Goal: Task Accomplishment & Management: Manage account settings

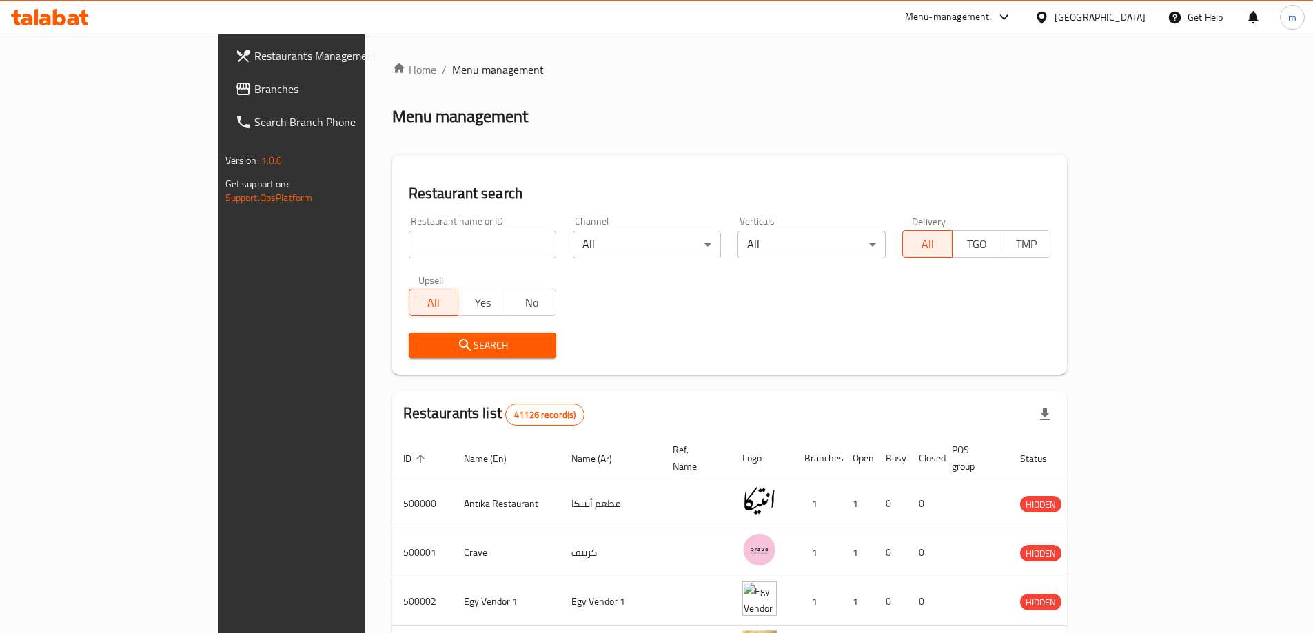
click at [254, 86] on span "Branches" at bounding box center [340, 89] width 172 height 17
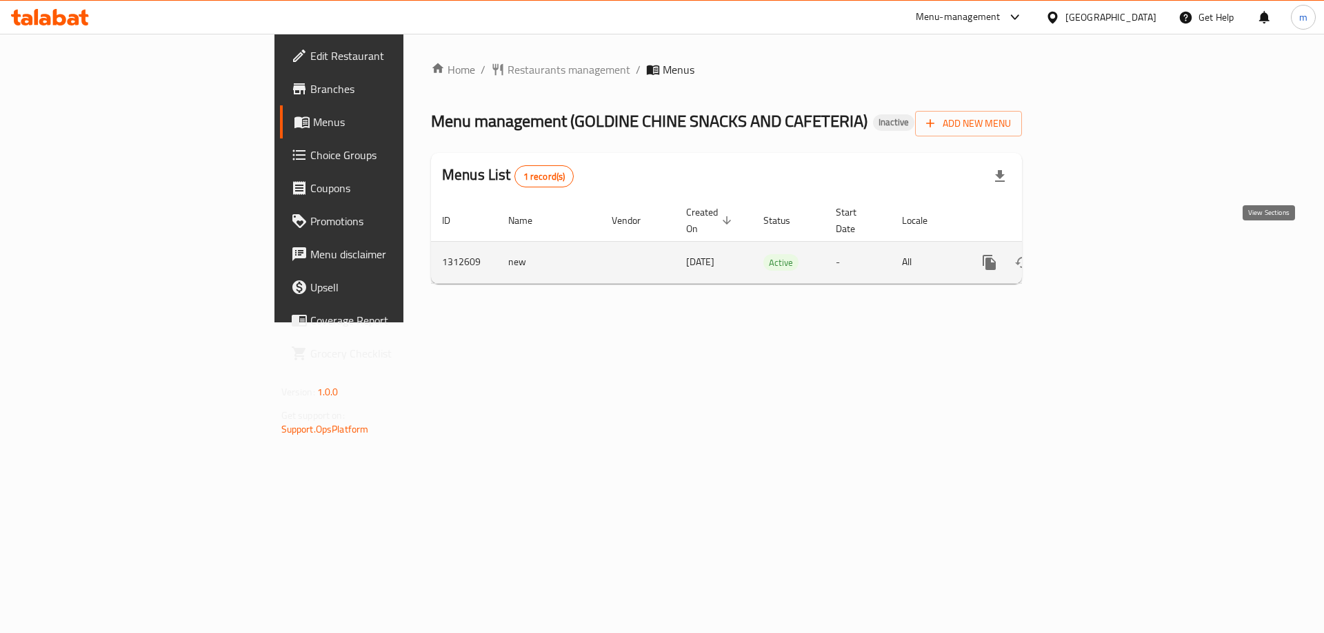
click at [1097, 254] on icon "enhanced table" at bounding box center [1088, 262] width 17 height 17
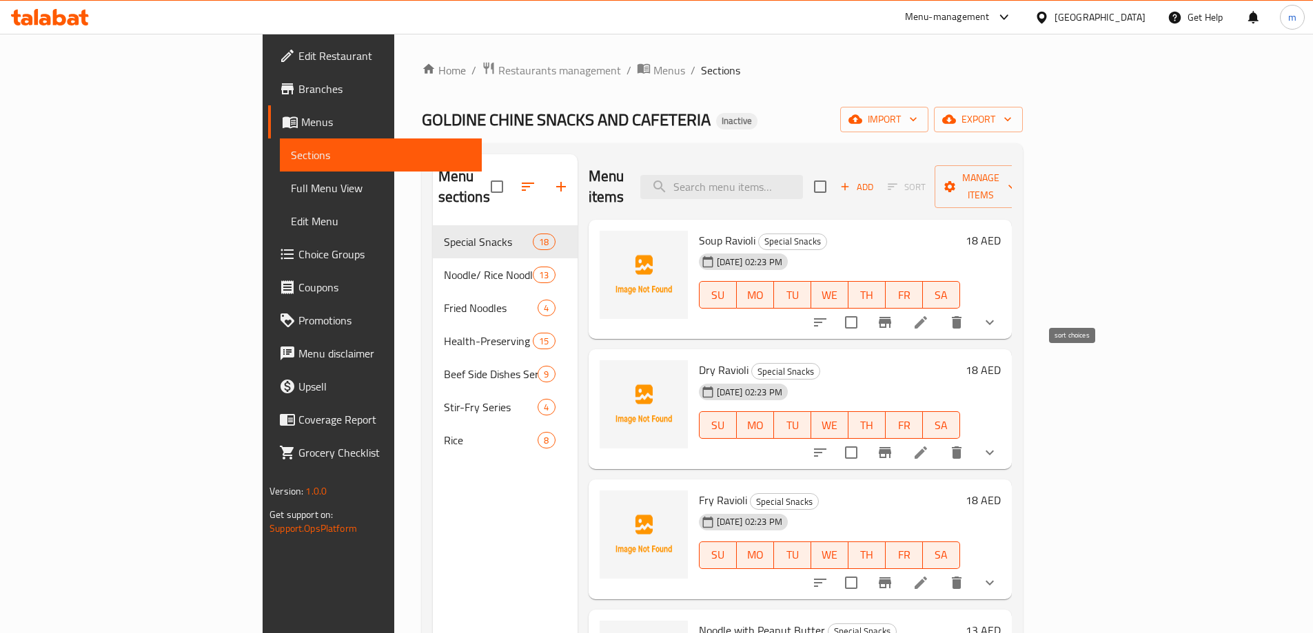
click at [829, 314] on icon "sort-choices" at bounding box center [820, 322] width 17 height 17
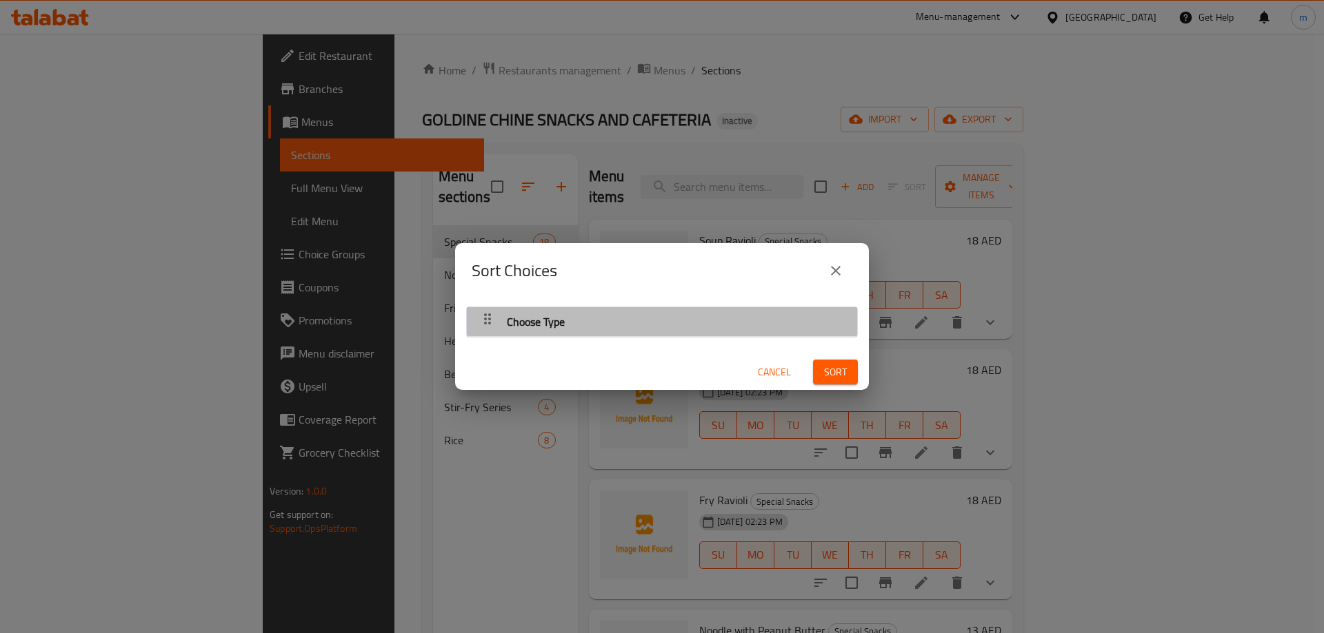
click at [718, 319] on div "Choose Type" at bounding box center [662, 321] width 376 height 33
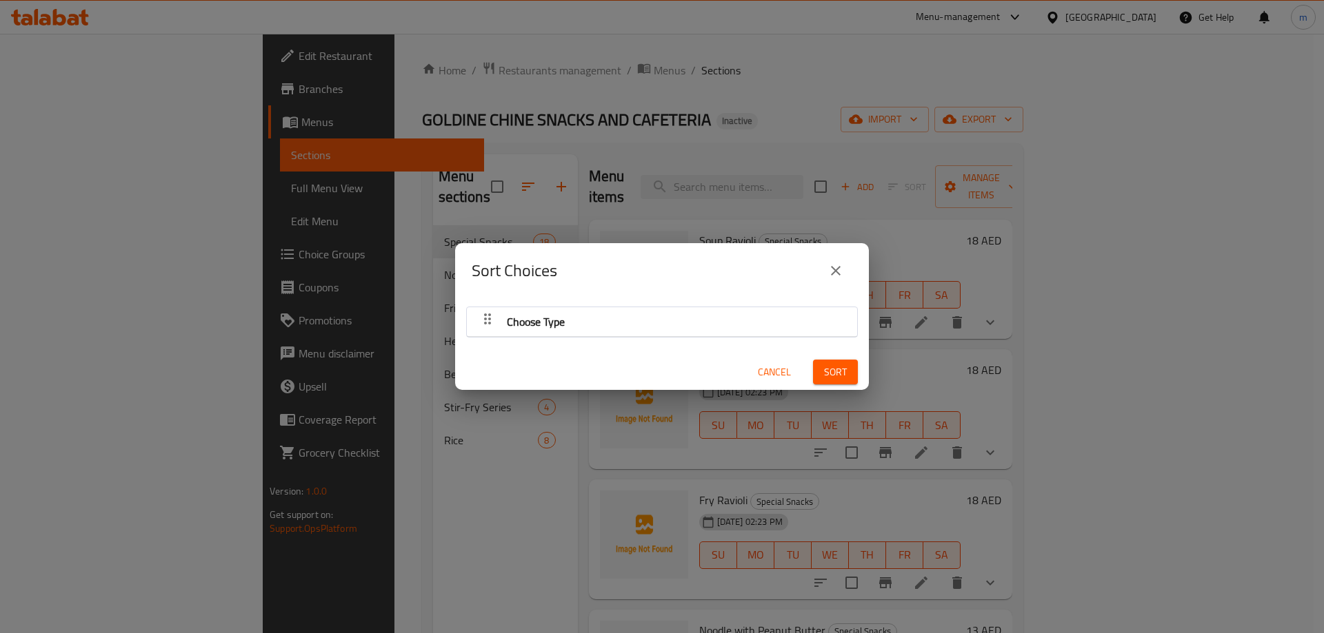
click at [628, 325] on div "Choose Type" at bounding box center [662, 321] width 376 height 33
click at [762, 376] on span "Cancel" at bounding box center [774, 372] width 33 height 17
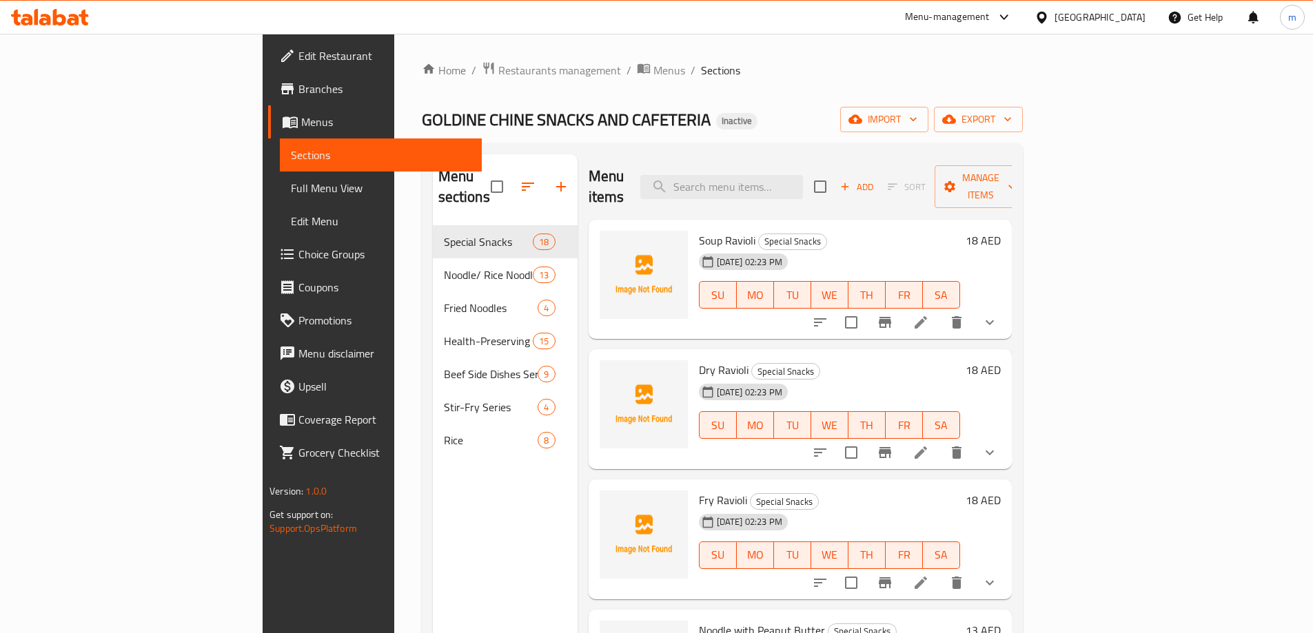
click at [291, 190] on span "Full Menu View" at bounding box center [381, 188] width 180 height 17
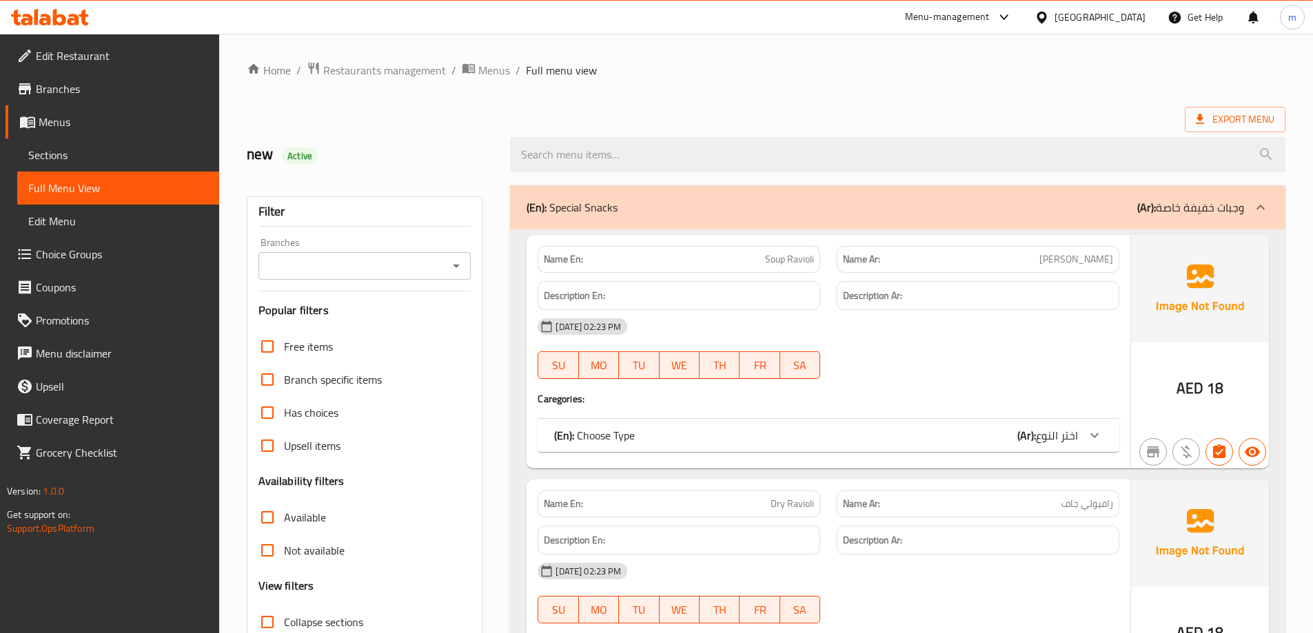
click at [690, 436] on div "(En): Choose Type (Ar): اختر النوع" at bounding box center [816, 435] width 524 height 17
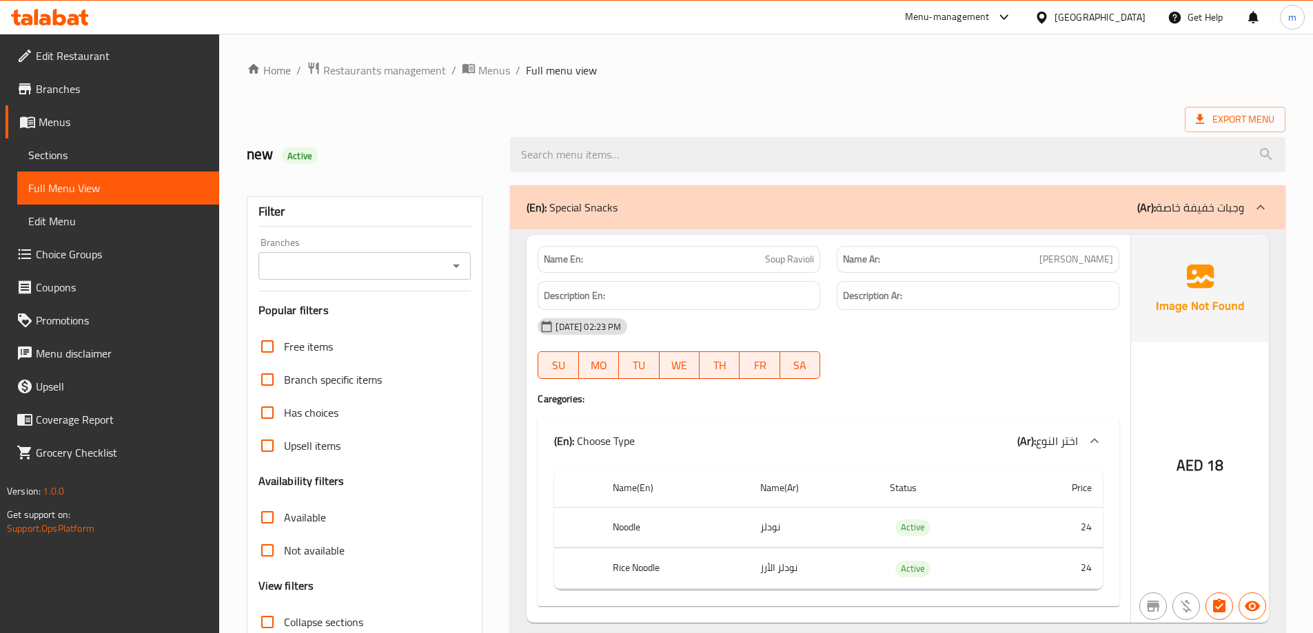
click at [690, 436] on div "(En): Choose Type (Ar): اختر النوع" at bounding box center [816, 441] width 524 height 17
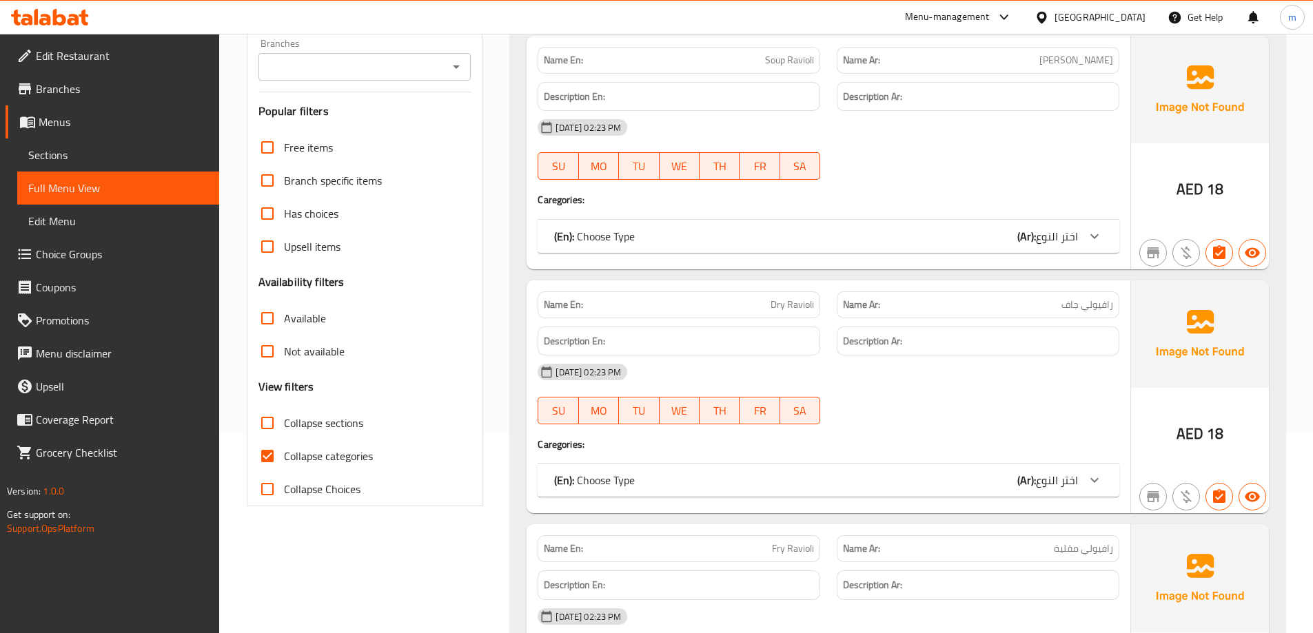
scroll to position [207, 0]
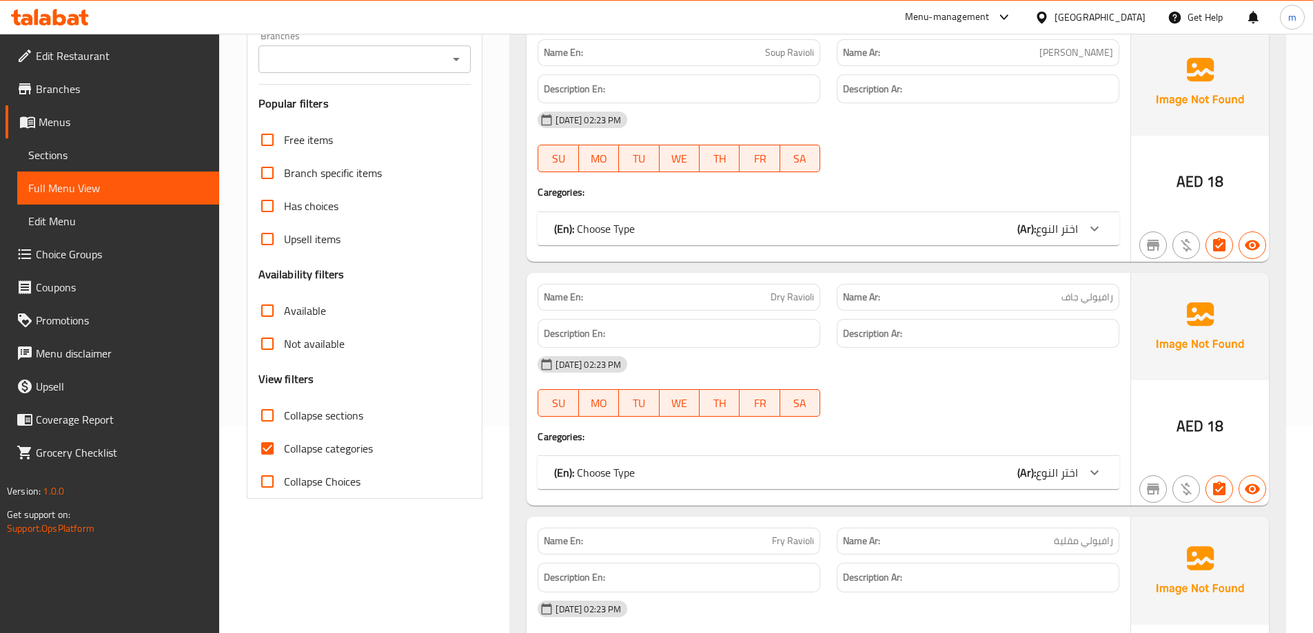
click at [343, 443] on span "Collapse categories" at bounding box center [328, 448] width 89 height 17
click at [284, 443] on input "Collapse categories" at bounding box center [267, 448] width 33 height 33
checkbox input "false"
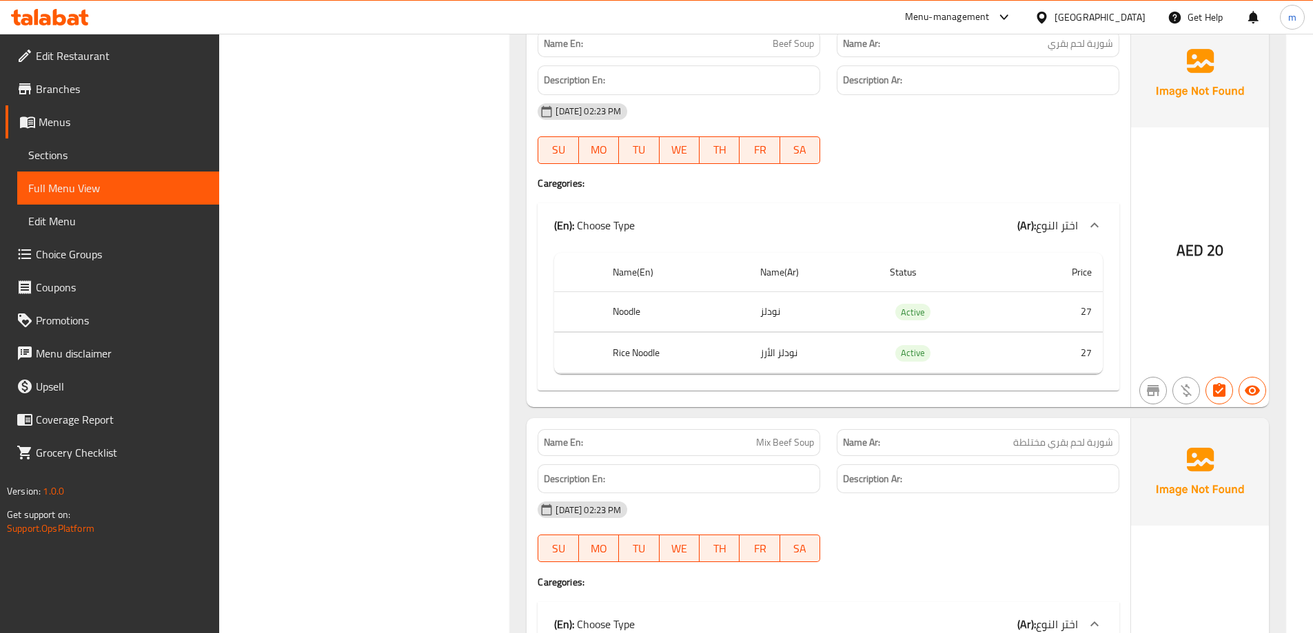
scroll to position [4136, 0]
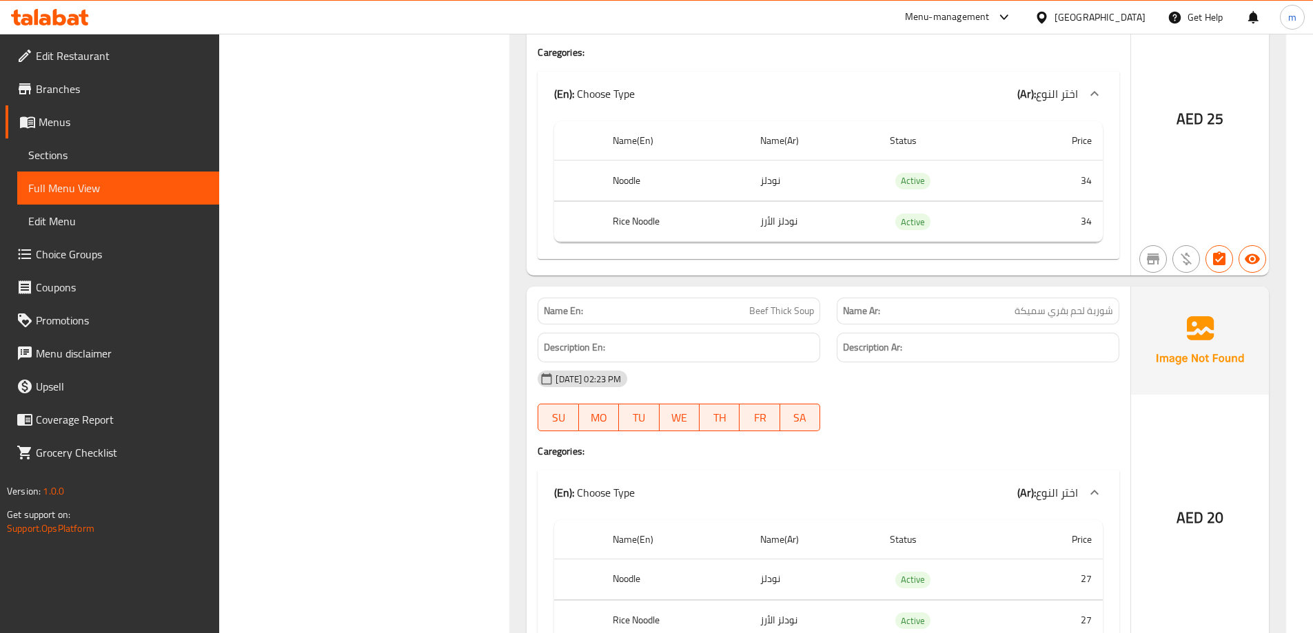
drag, startPoint x: 482, startPoint y: 69, endPoint x: 482, endPoint y: 41, distance: 27.6
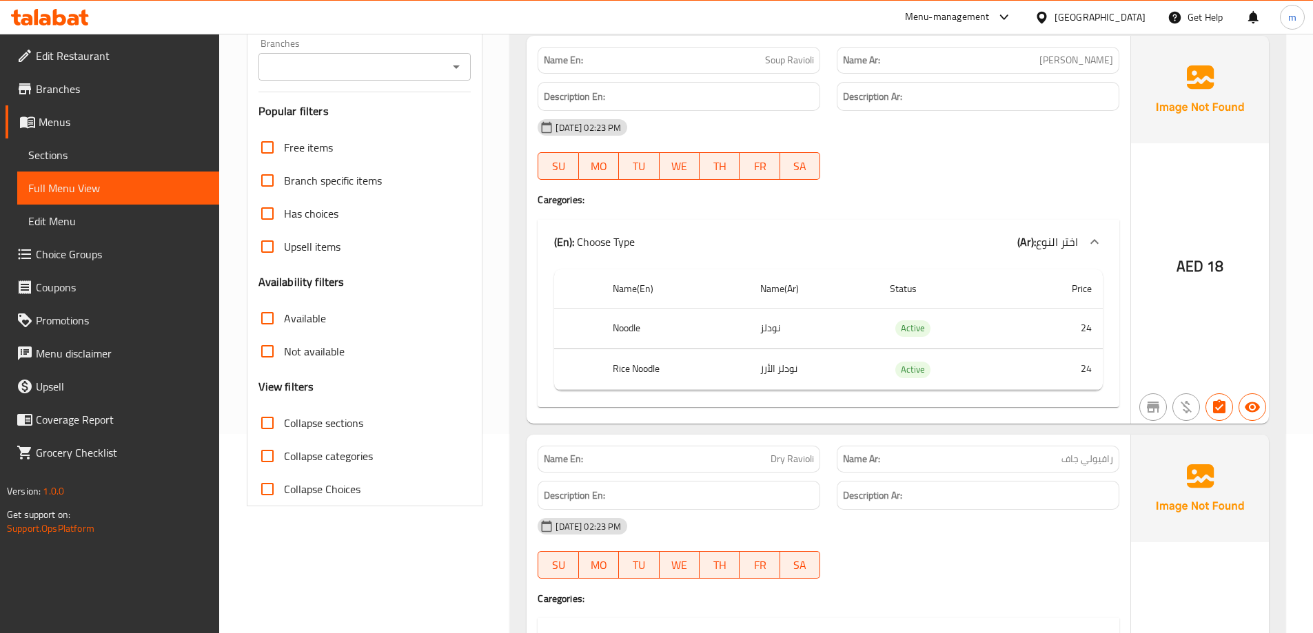
scroll to position [207, 0]
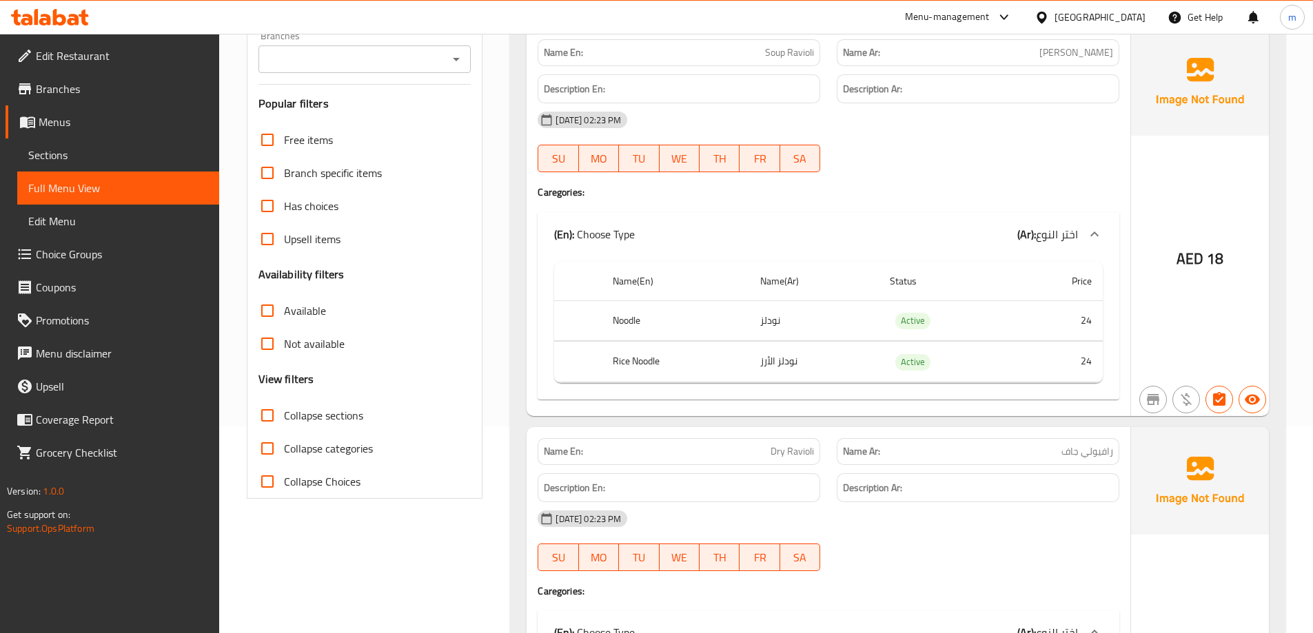
click at [305, 416] on span "Collapse sections" at bounding box center [323, 415] width 79 height 17
click at [284, 416] on input "Collapse sections" at bounding box center [267, 415] width 33 height 33
checkbox input "true"
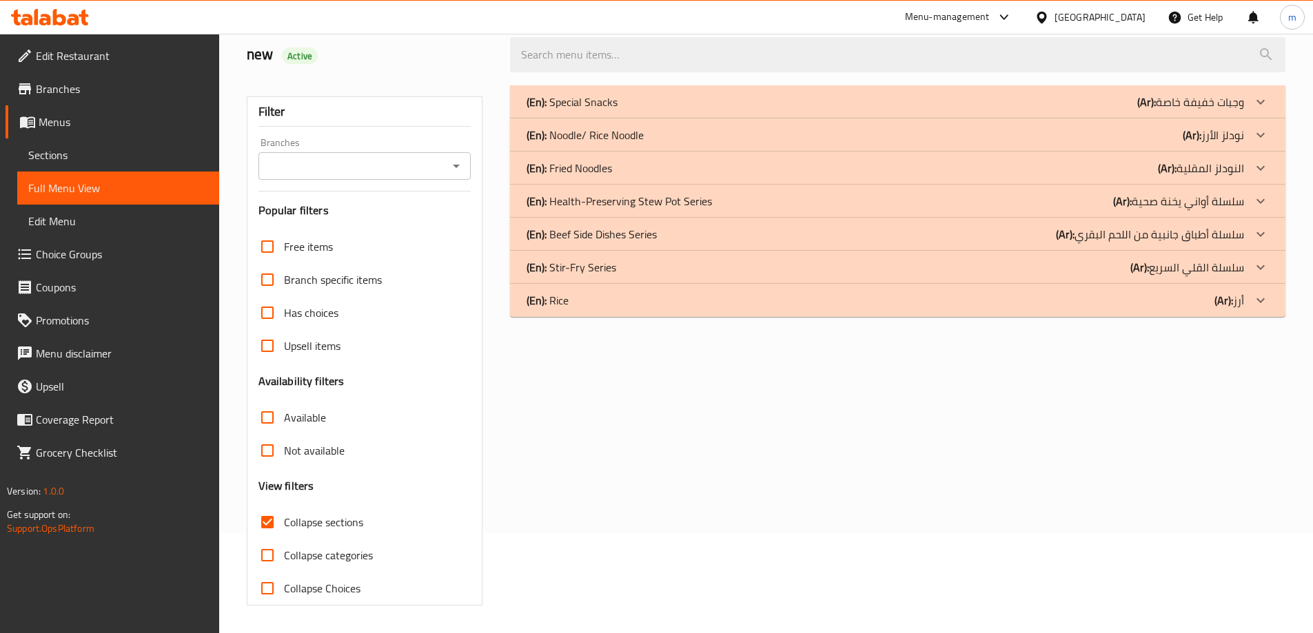
scroll to position [100, 0]
click at [1169, 305] on div "(En): Rice (Ar): أرز" at bounding box center [886, 300] width 718 height 17
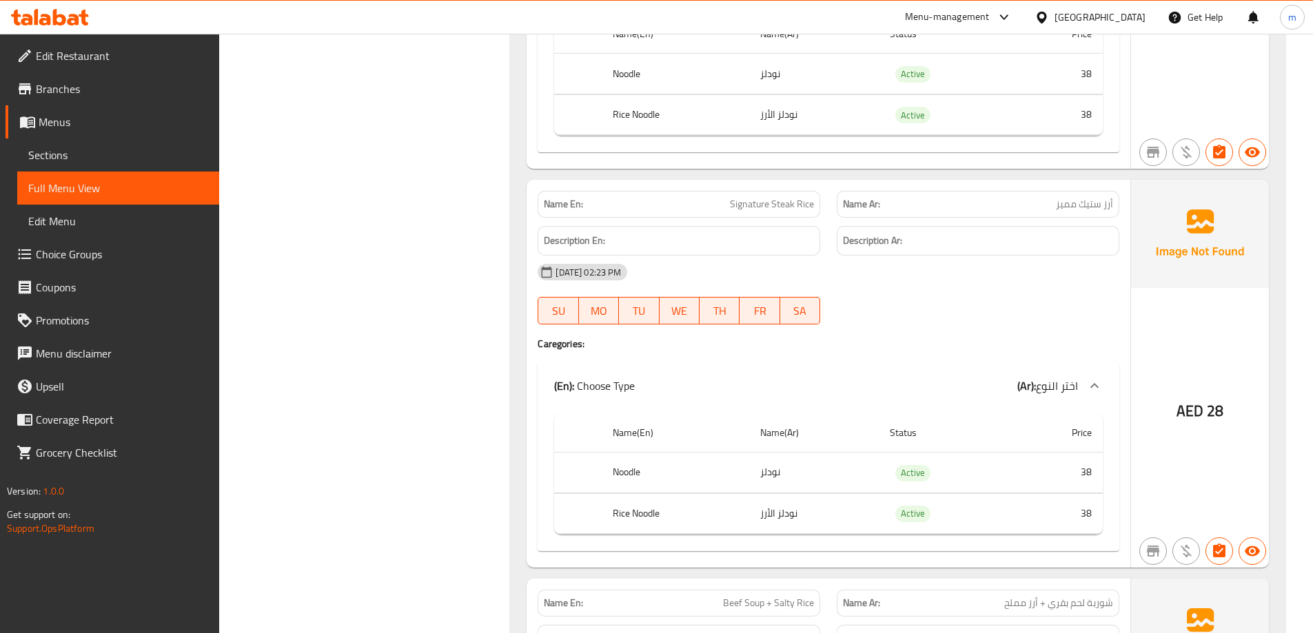
scroll to position [1065, 0]
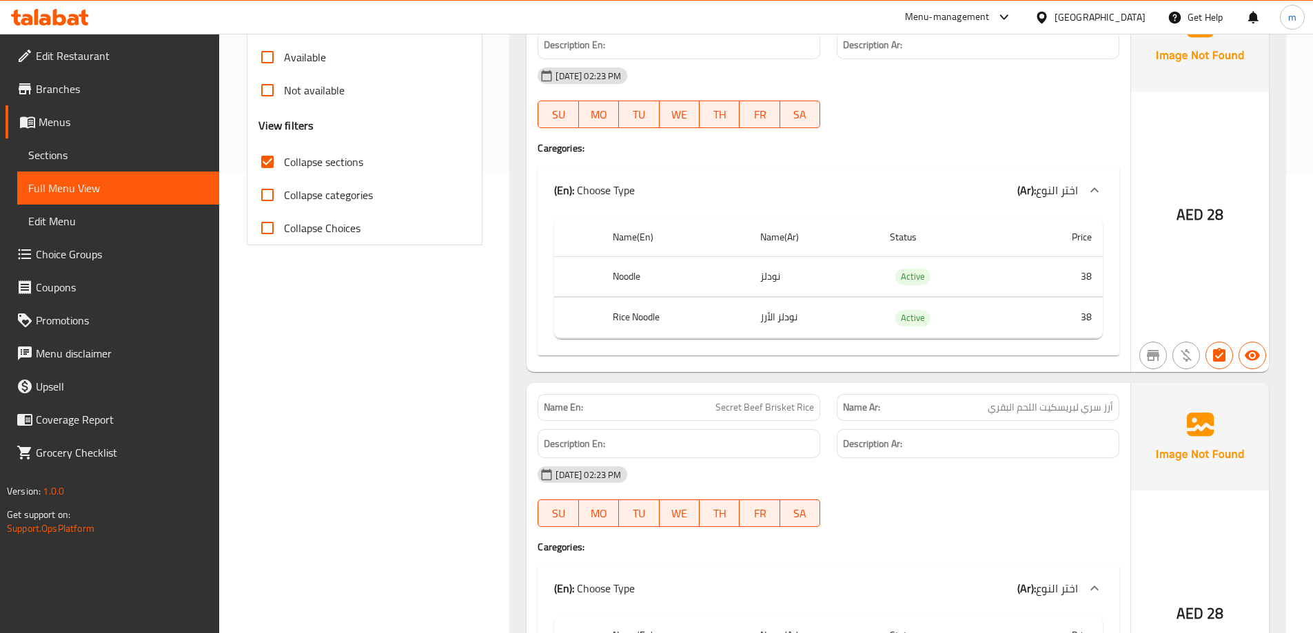
drag, startPoint x: 528, startPoint y: 193, endPoint x: 534, endPoint y: 172, distance: 21.4
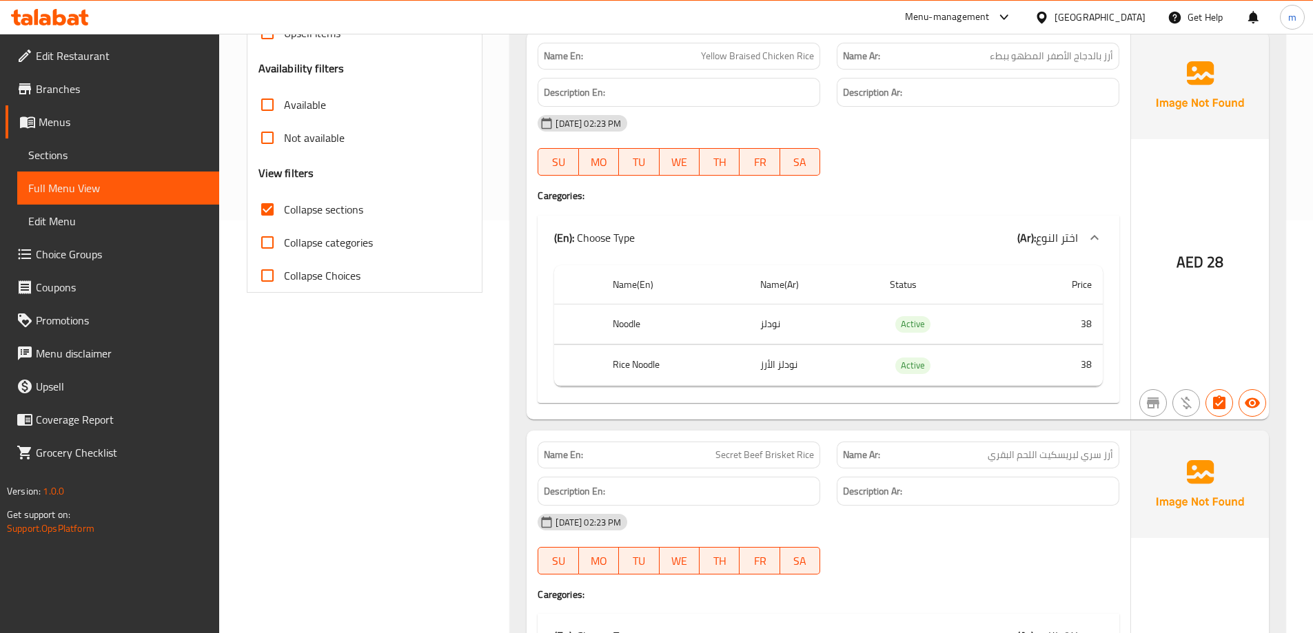
drag, startPoint x: 534, startPoint y: 129, endPoint x: 537, endPoint y: 66, distance: 62.8
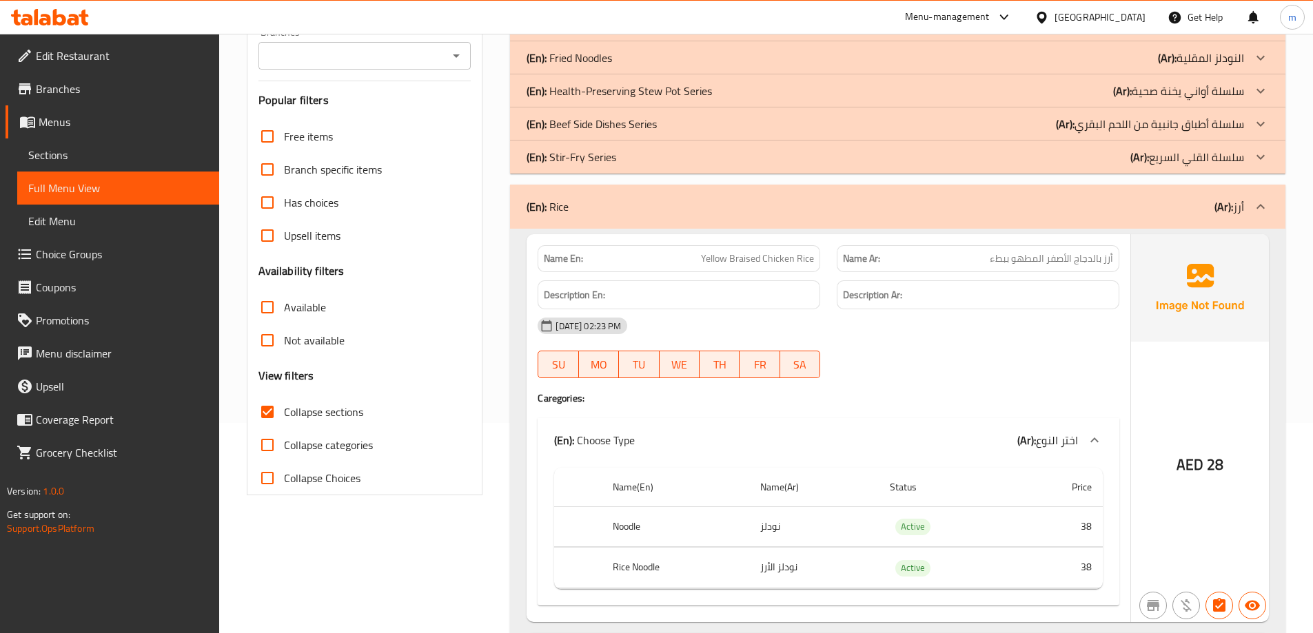
scroll to position [0, 0]
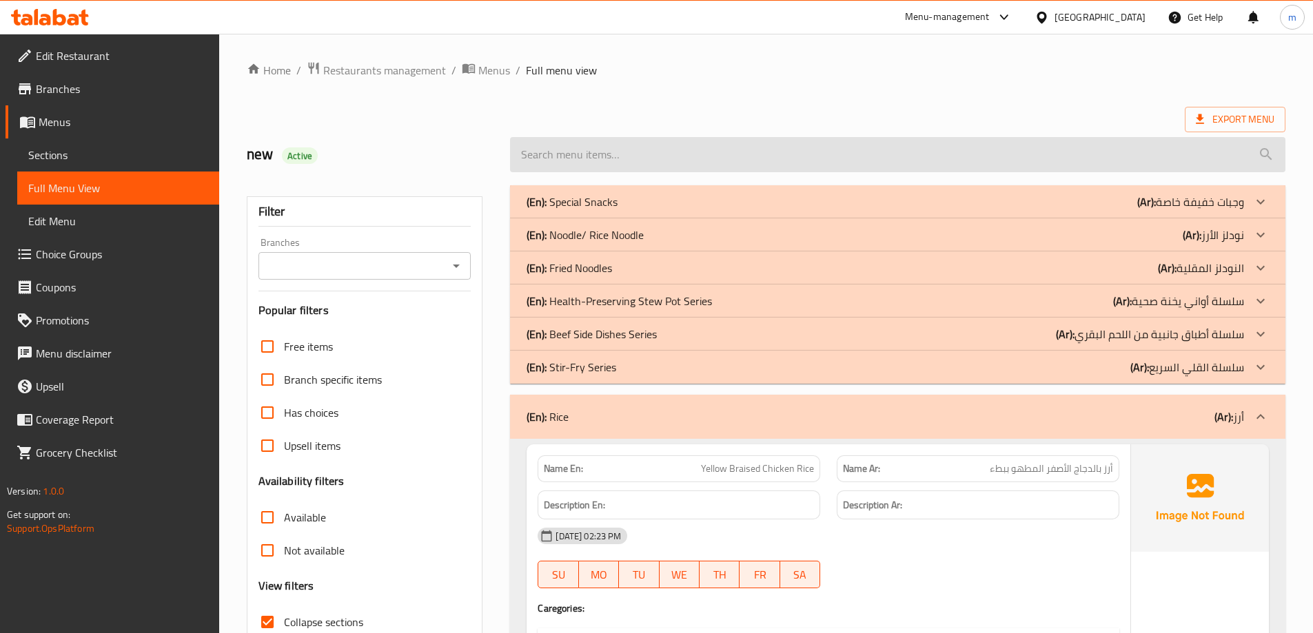
drag, startPoint x: 515, startPoint y: 176, endPoint x: 512, endPoint y: 85, distance: 90.3
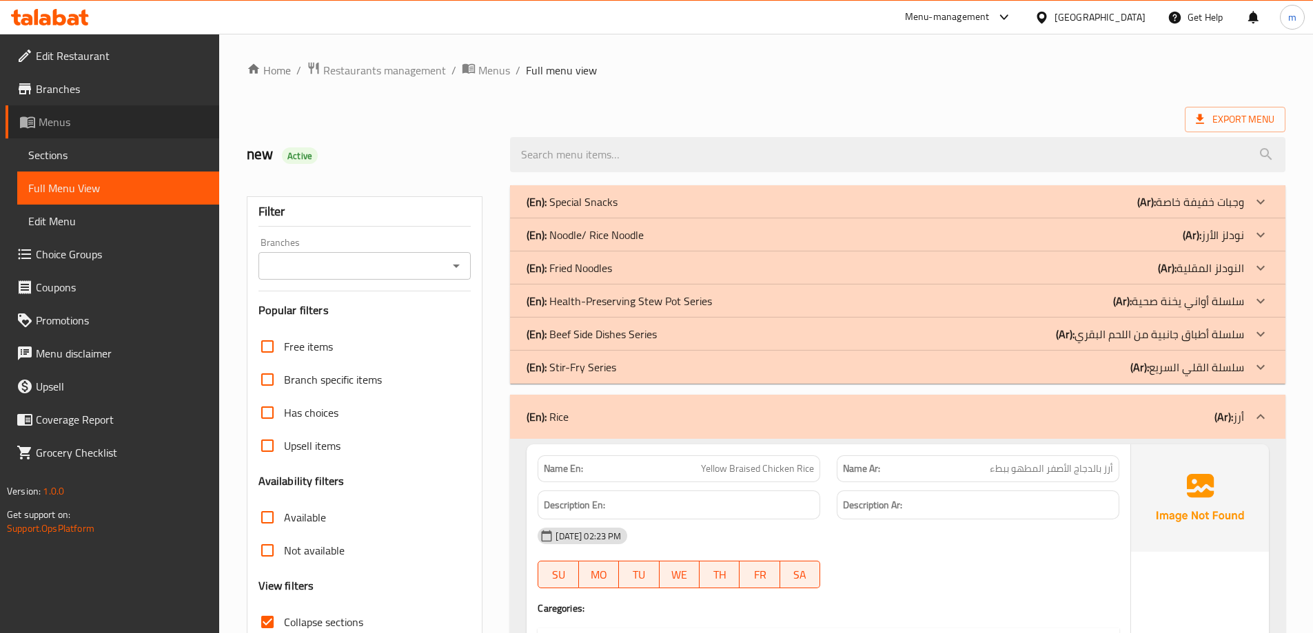
click at [77, 124] on span "Menus" at bounding box center [124, 122] width 170 height 17
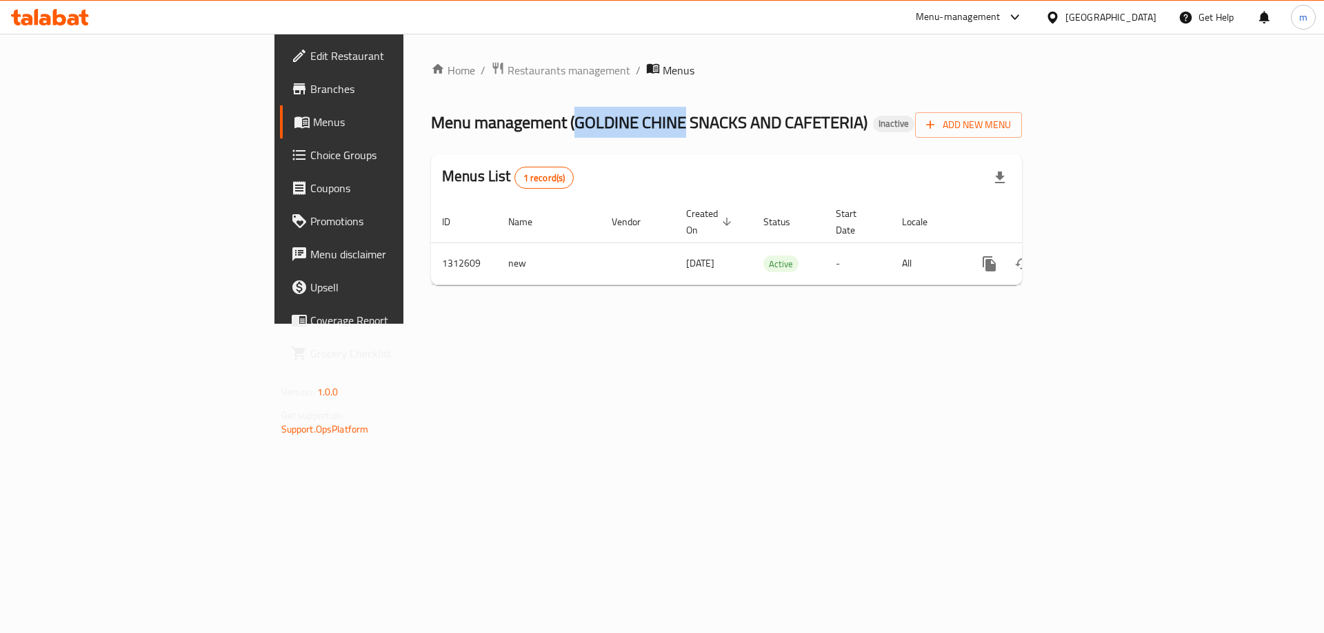
drag, startPoint x: 393, startPoint y: 121, endPoint x: 503, endPoint y: 132, distance: 110.8
click at [503, 132] on span "Menu management ( GOLDINE CHINE SNACKS AND CAFETERIA )" at bounding box center [649, 122] width 436 height 31
copy span "GOLDINE CHINE"
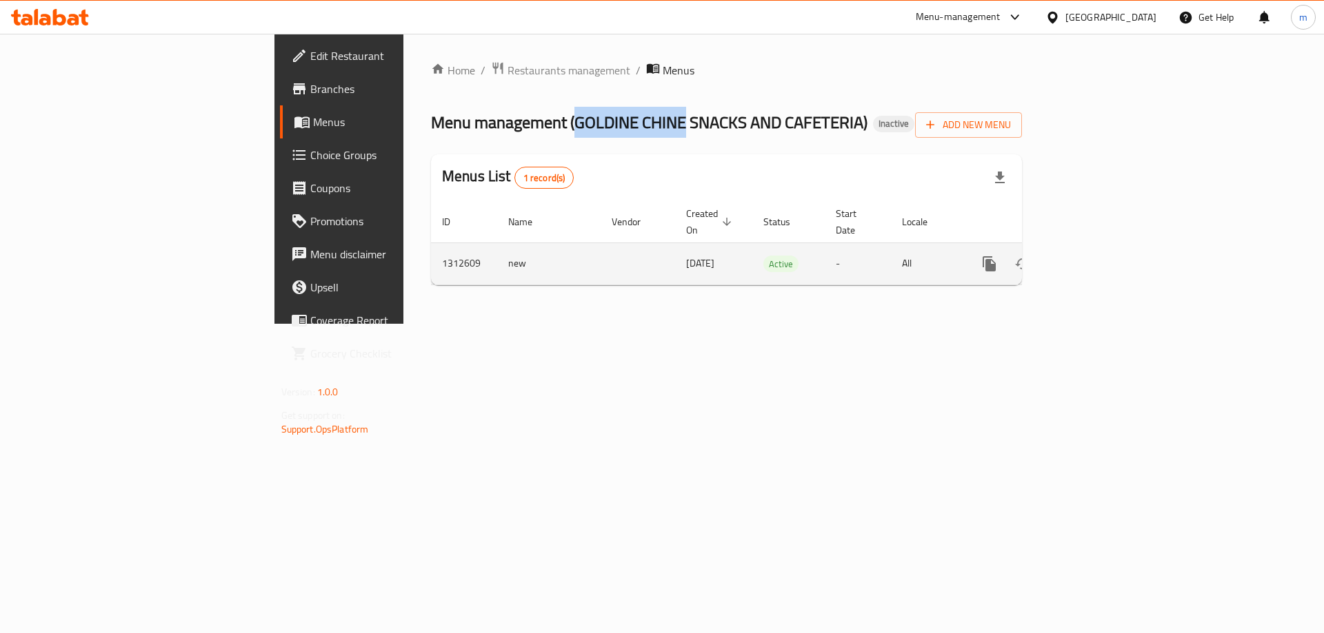
click at [1097, 256] on icon "enhanced table" at bounding box center [1088, 264] width 17 height 17
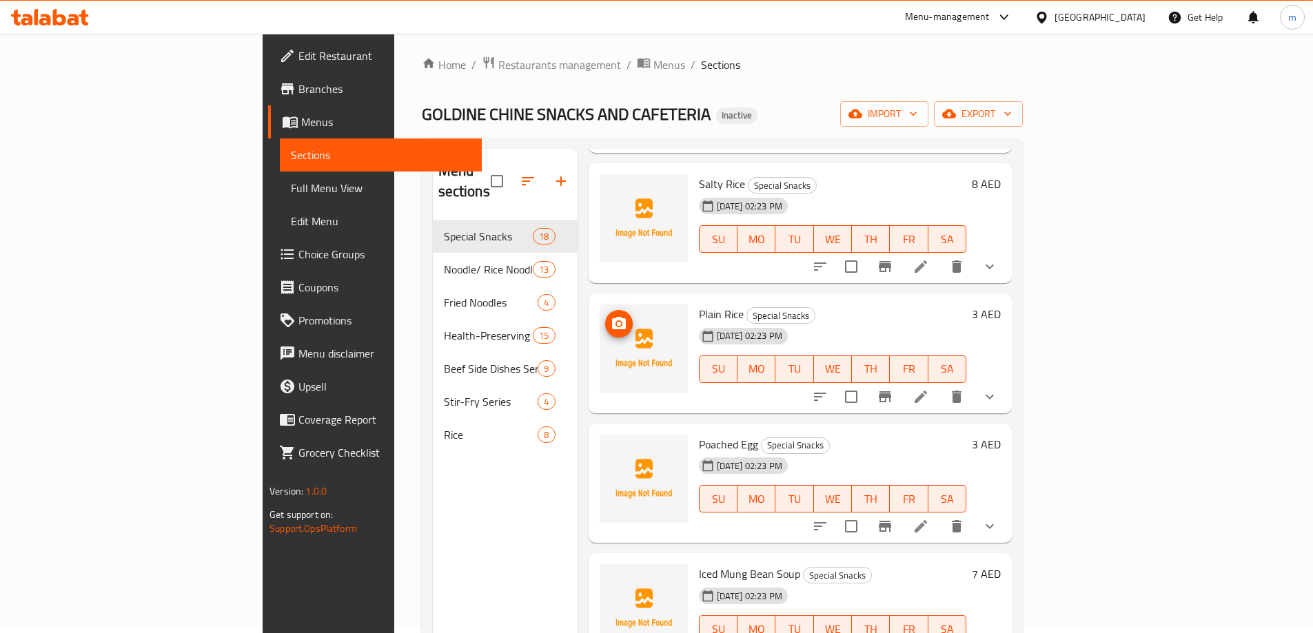
scroll to position [193, 0]
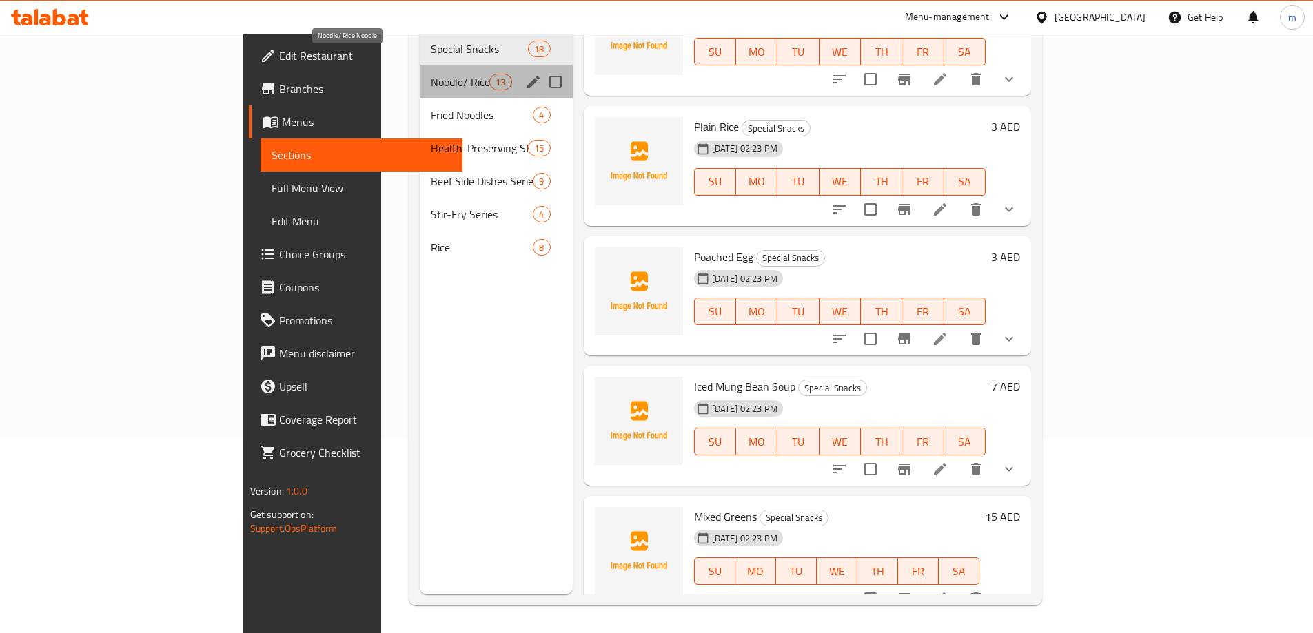
click at [431, 74] on span "Noodle/ Rice Noodle" at bounding box center [460, 82] width 59 height 17
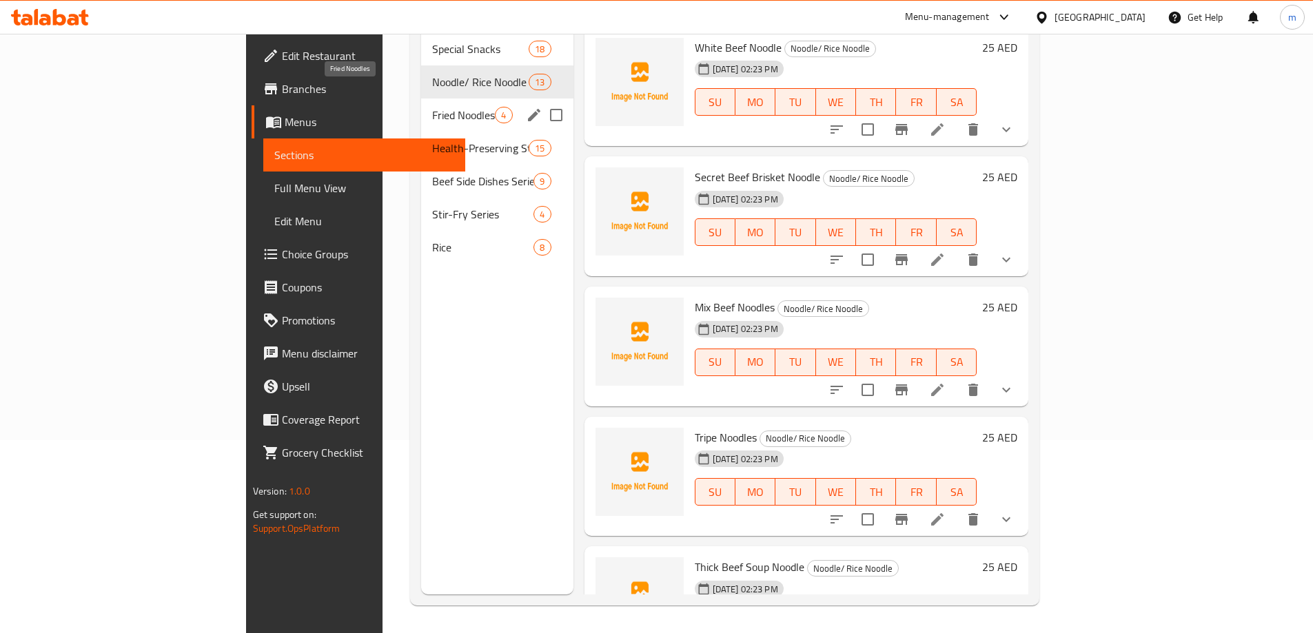
click at [432, 107] on span "Fried Noodles" at bounding box center [463, 115] width 63 height 17
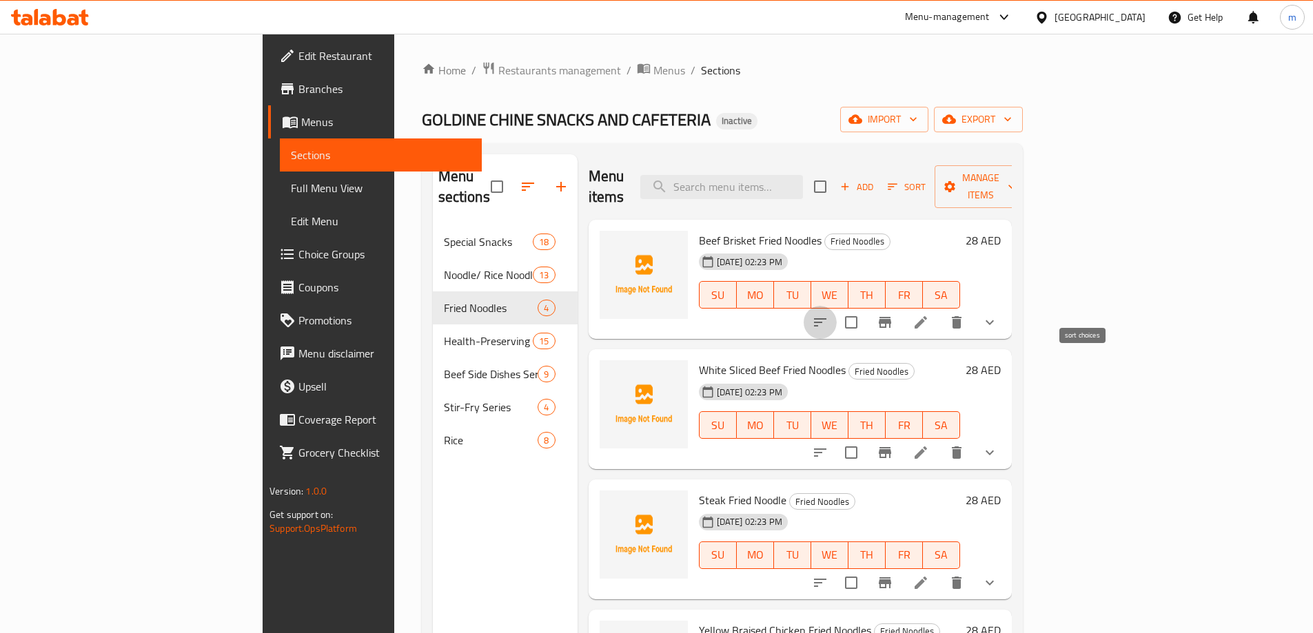
click at [829, 314] on icon "sort-choices" at bounding box center [820, 322] width 17 height 17
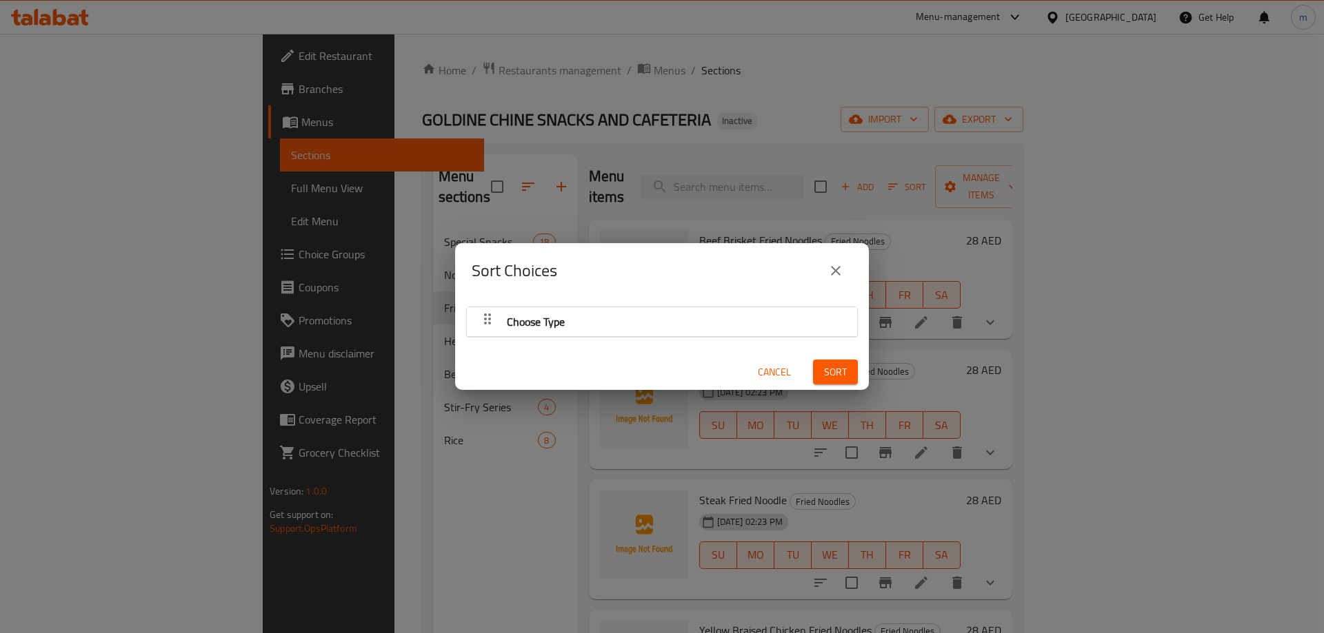
click at [635, 325] on div "Choose Type" at bounding box center [662, 321] width 376 height 33
click at [839, 267] on icon "close" at bounding box center [836, 271] width 10 height 10
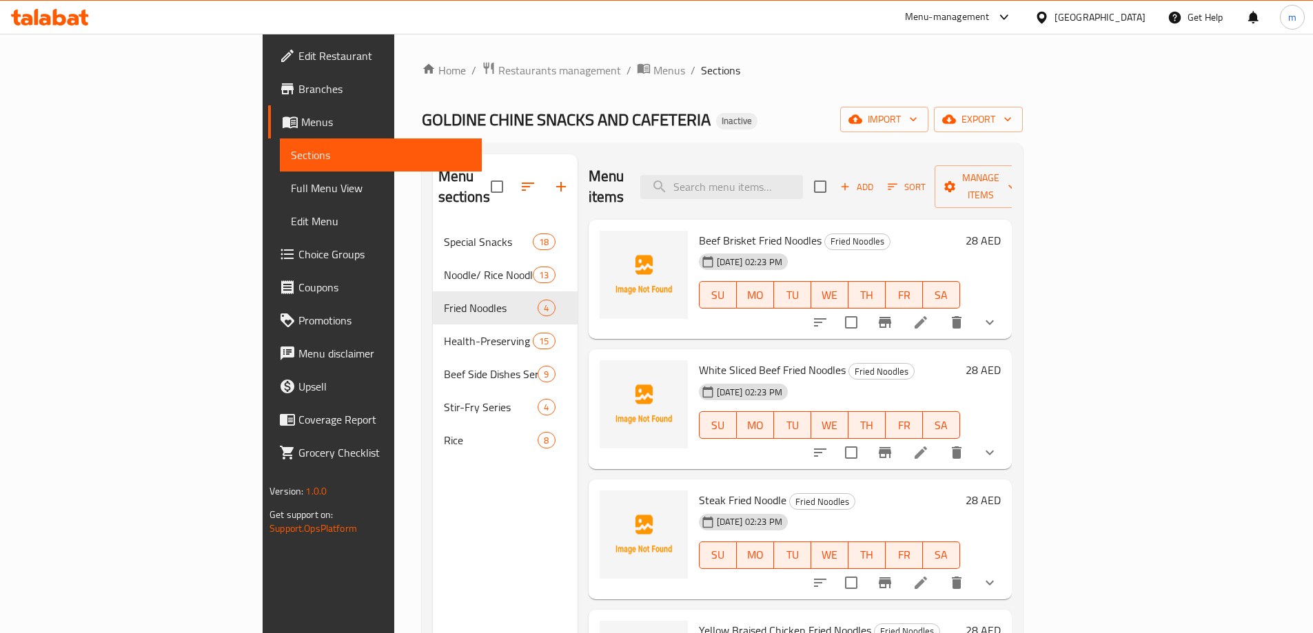
click at [699, 230] on span "Beef Brisket Fried Noodles" at bounding box center [760, 240] width 123 height 21
copy h6 "Beef Brisket Fried Noodles"
click at [291, 183] on span "Full Menu View" at bounding box center [381, 188] width 180 height 17
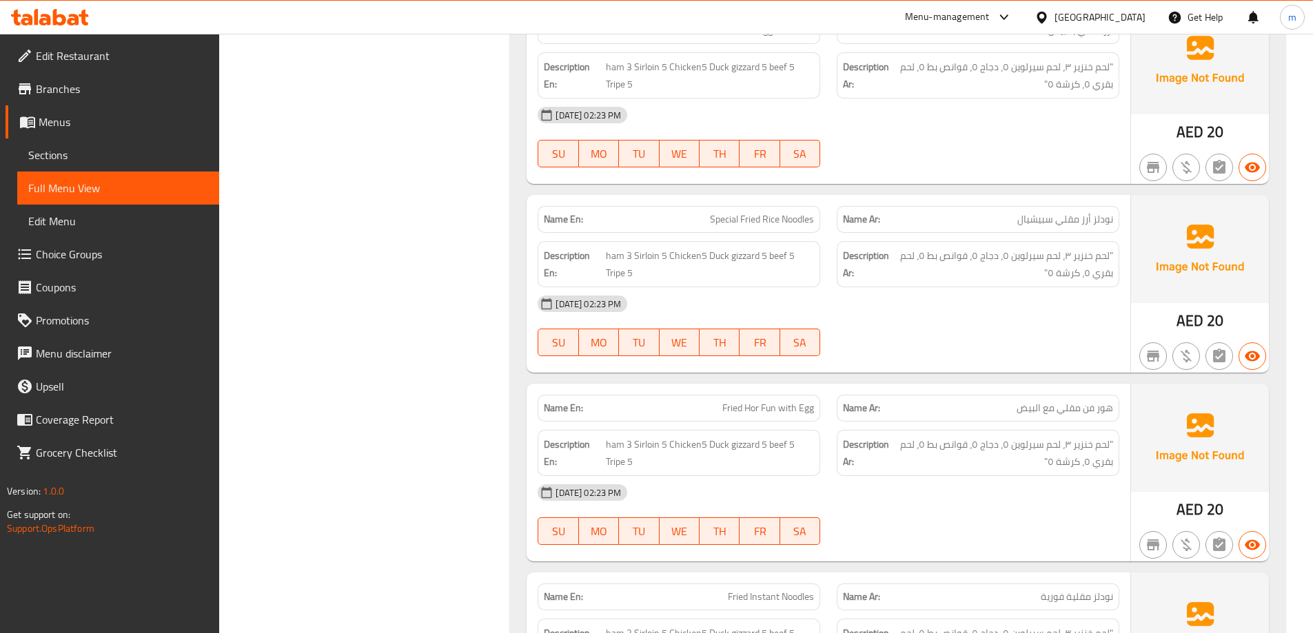
scroll to position [15062, 0]
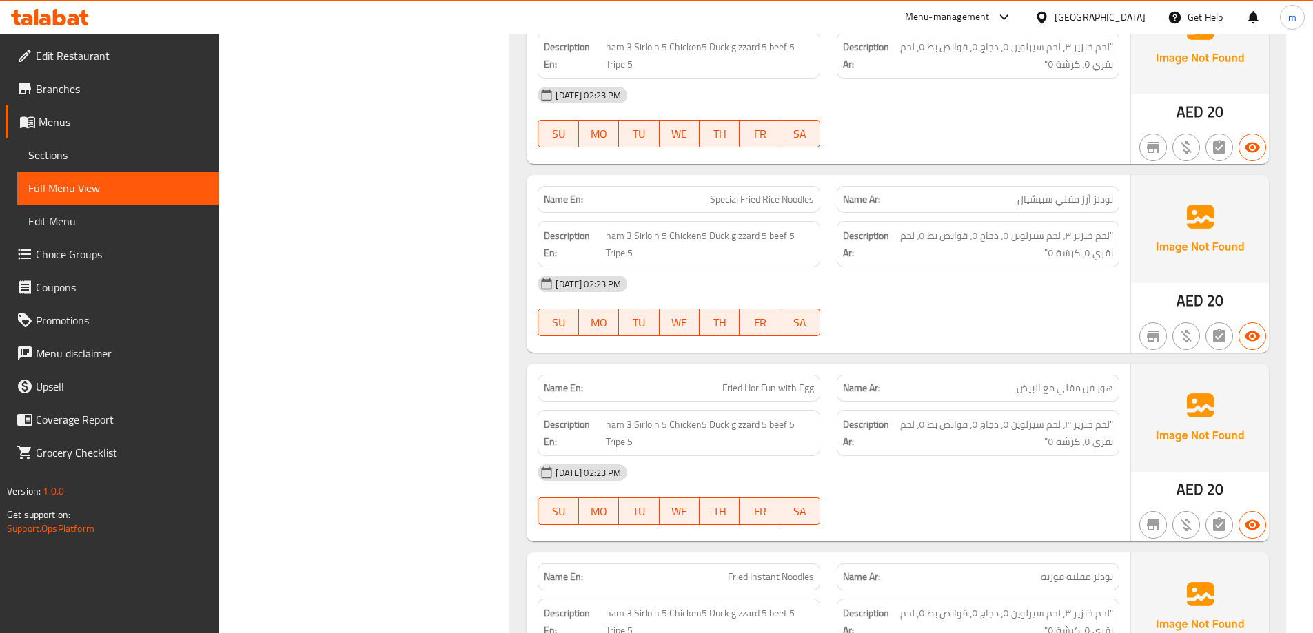
click at [761, 190] on div "Name En: Special Fried Rice Noodles" at bounding box center [679, 199] width 283 height 27
copy span "Special Fried Rice Noodles"
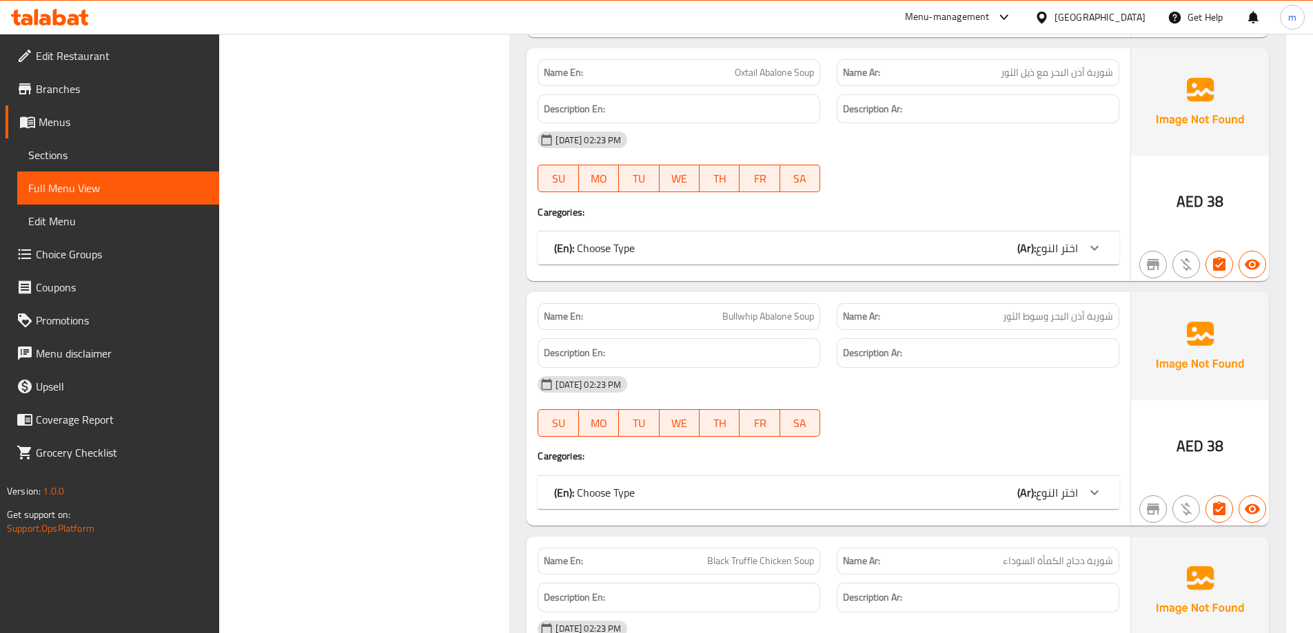
scroll to position [12478, 0]
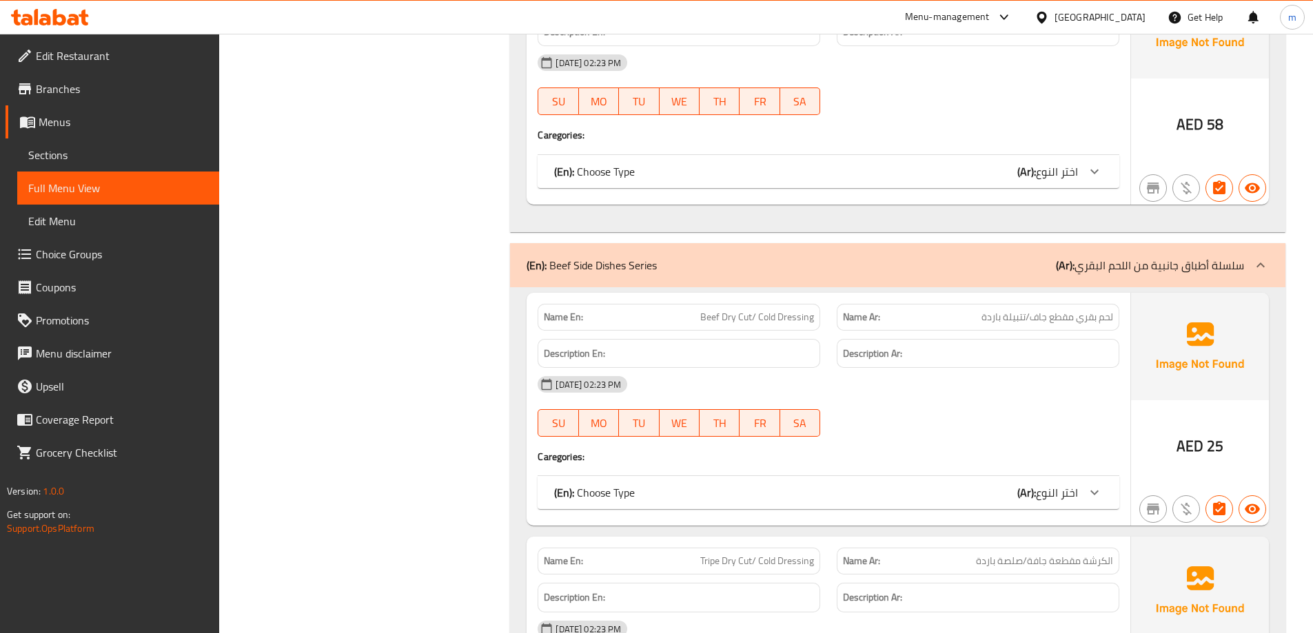
click at [891, 489] on div "(En): Choose Type (Ar): اختر النوع" at bounding box center [816, 493] width 524 height 17
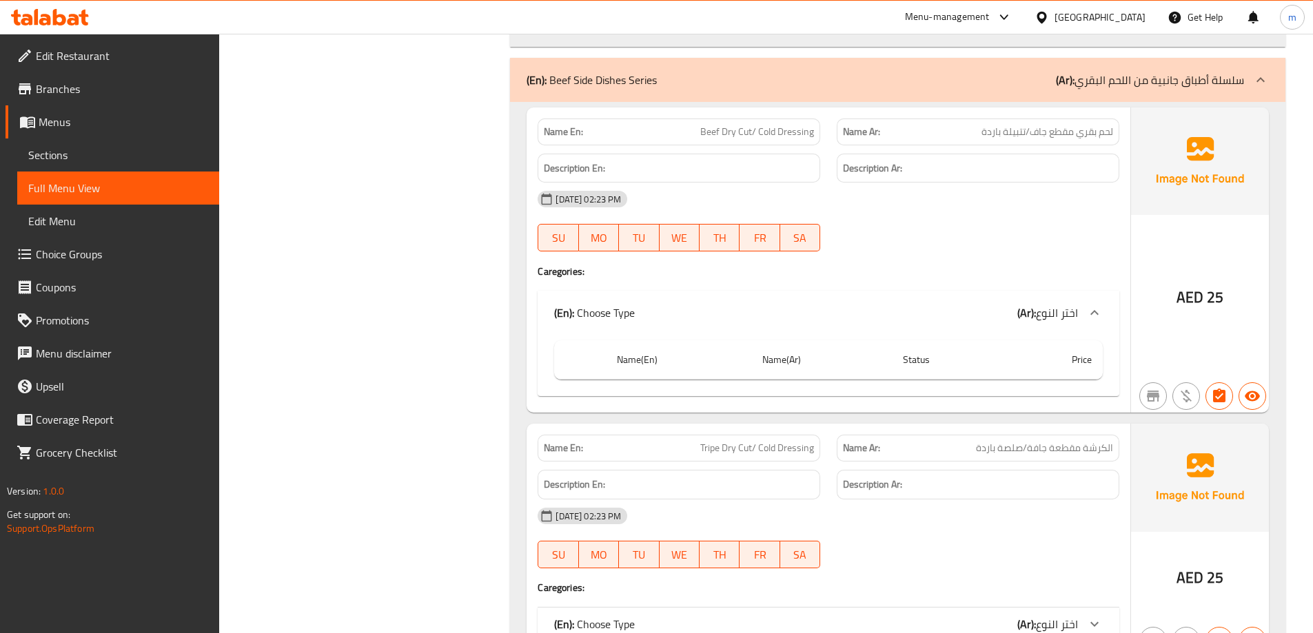
scroll to position [12684, 0]
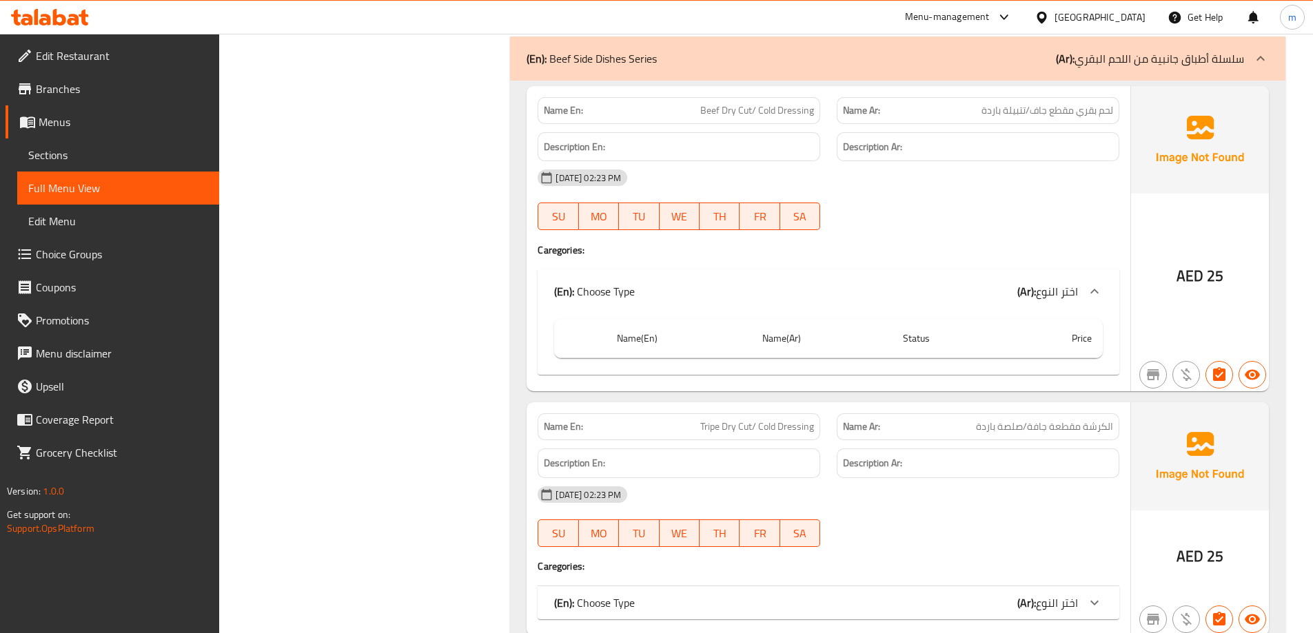
click at [815, 333] on th "Name(Ar)" at bounding box center [821, 338] width 141 height 39
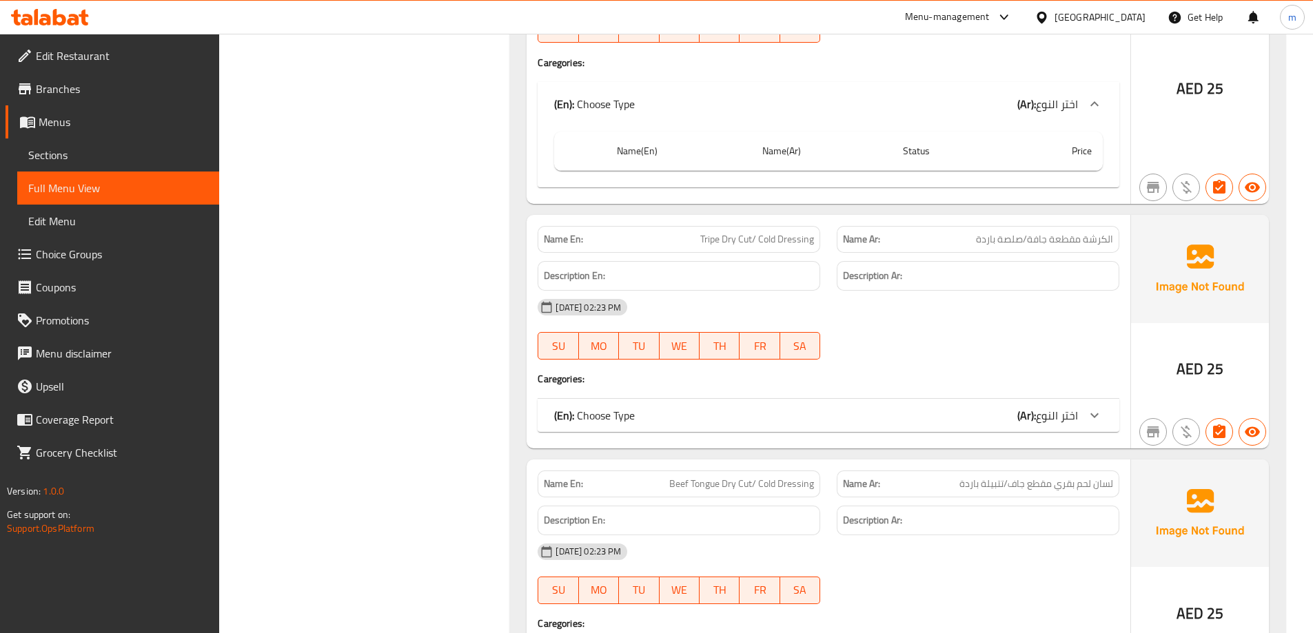
scroll to position [12891, 0]
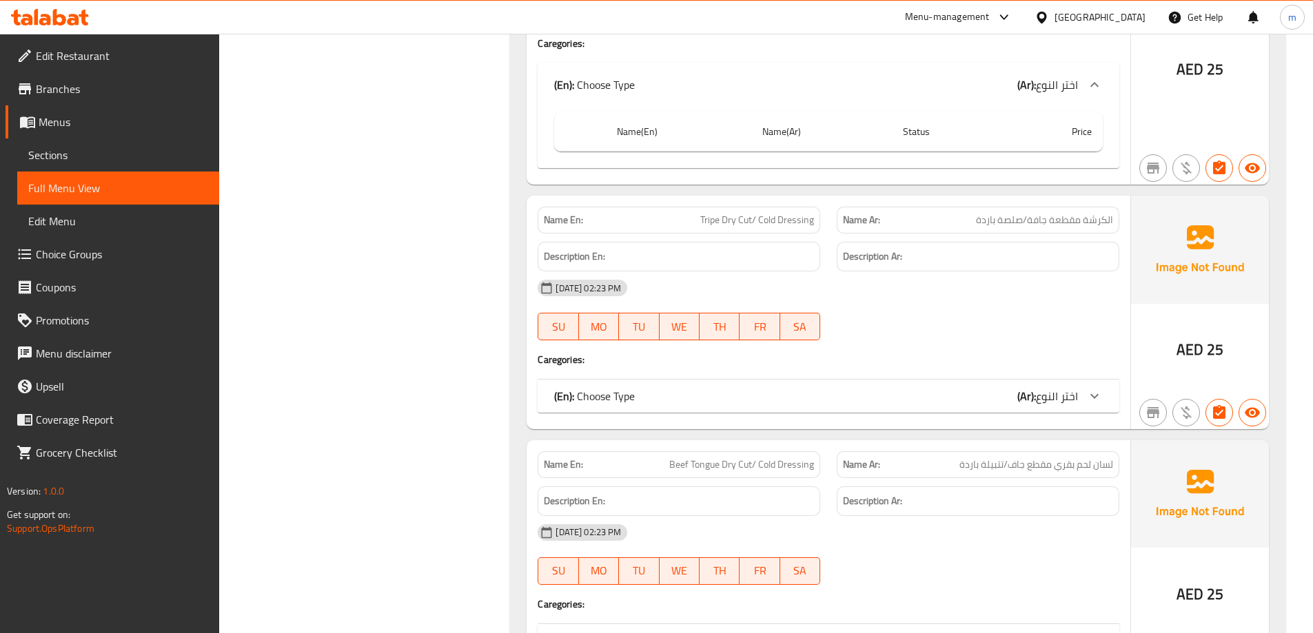
click at [860, 402] on div "(En): Choose Type (Ar): اختر النوع" at bounding box center [816, 396] width 524 height 17
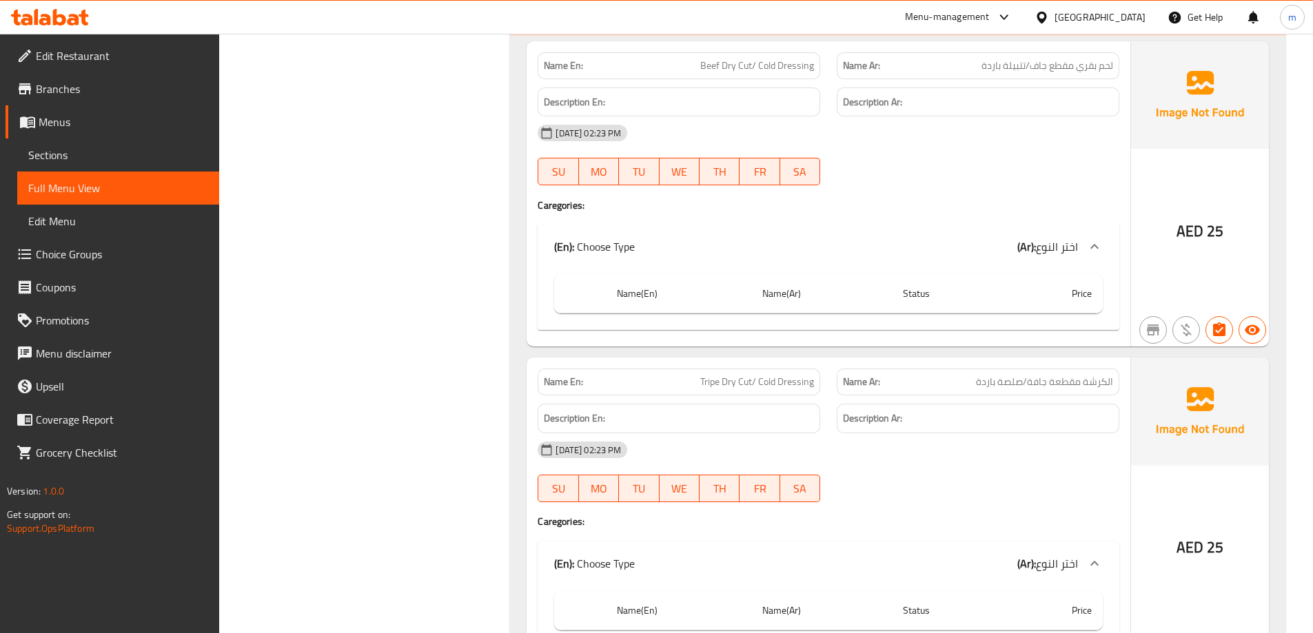
scroll to position [12684, 0]
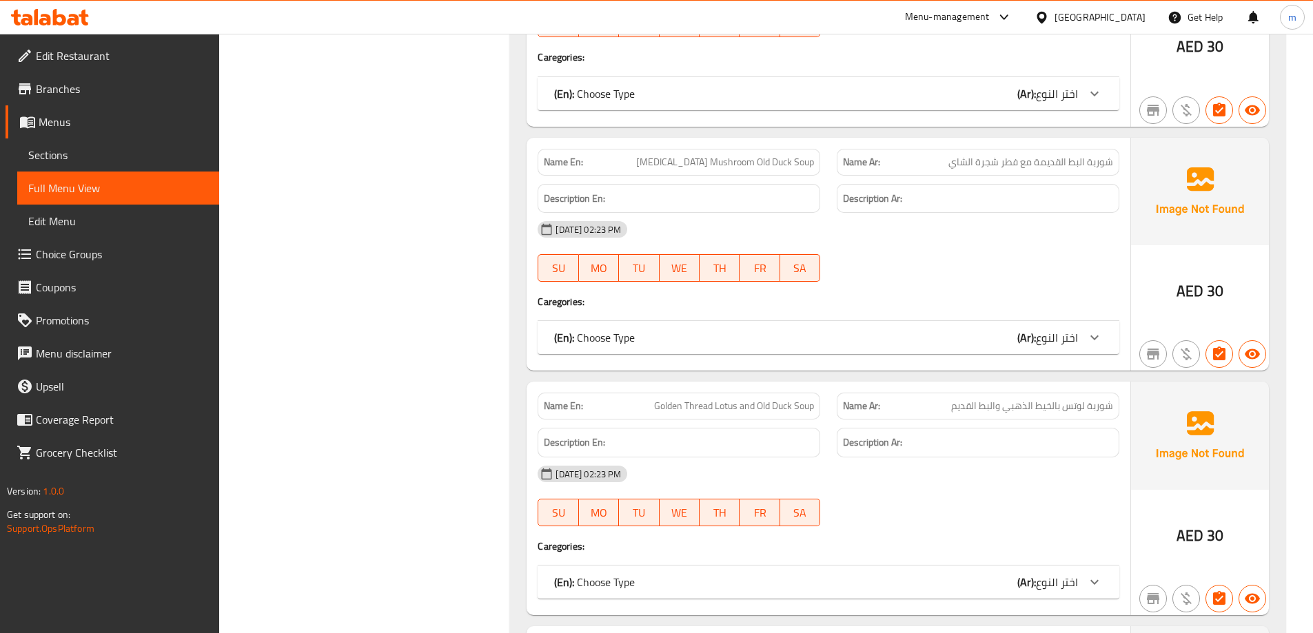
drag, startPoint x: 388, startPoint y: 287, endPoint x: 403, endPoint y: 146, distance: 142.1
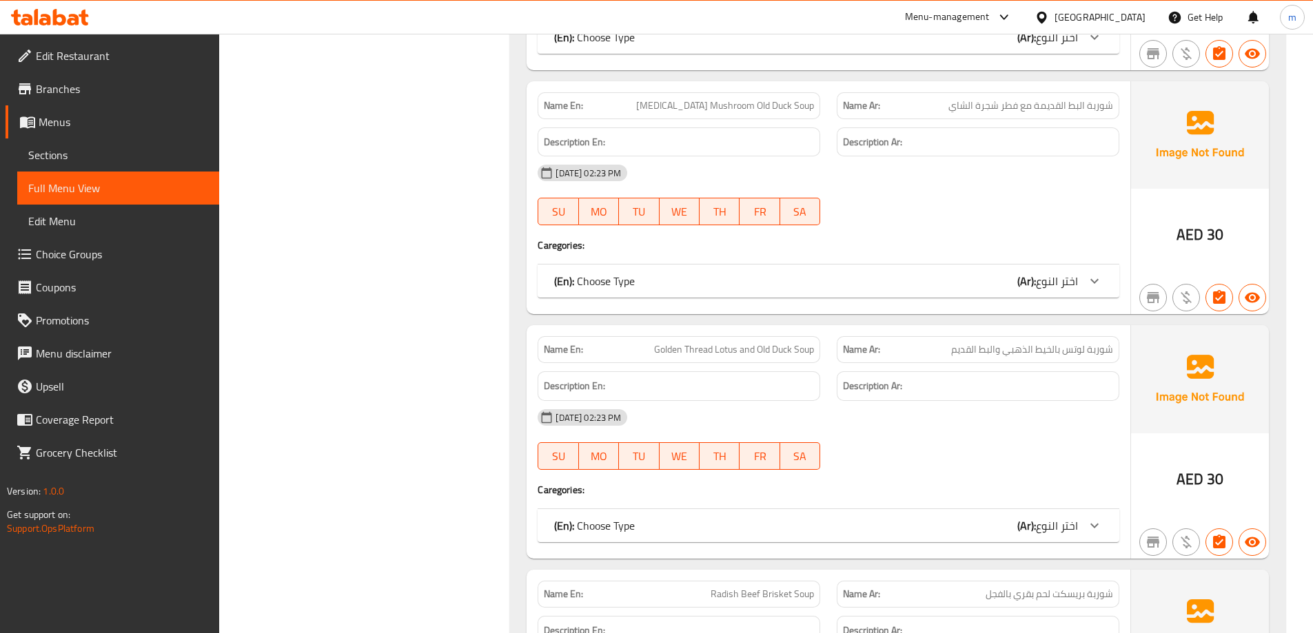
scroll to position [10660, 0]
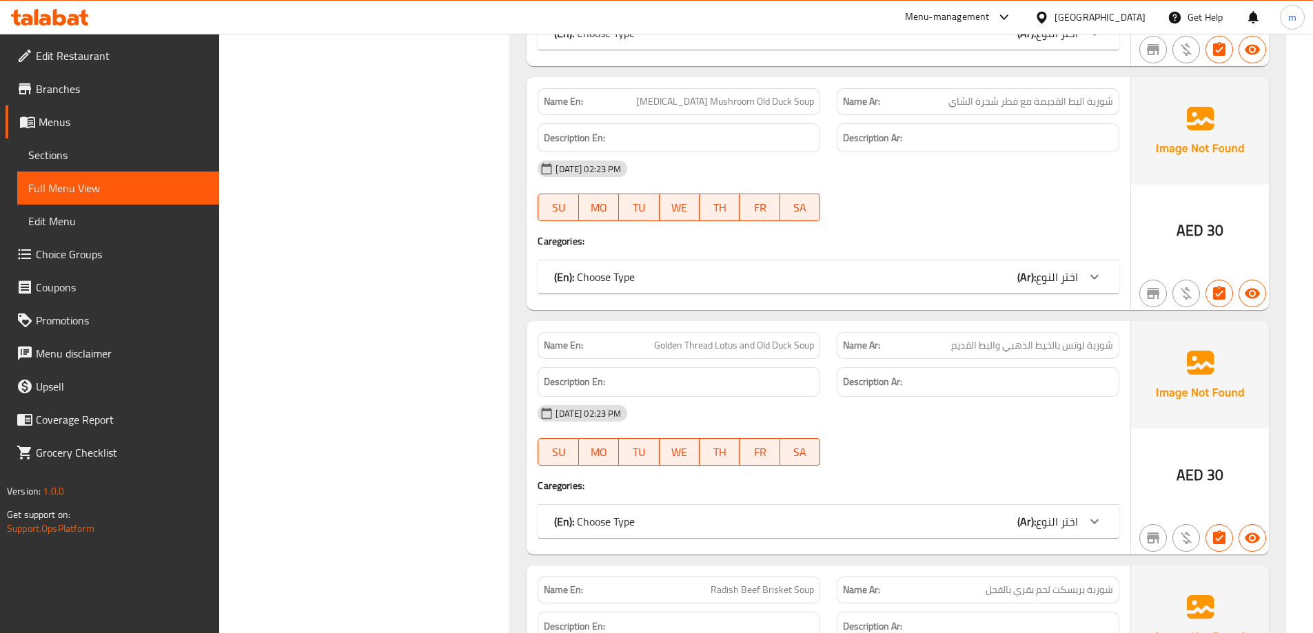
click at [52, 130] on span "Menus" at bounding box center [124, 122] width 170 height 17
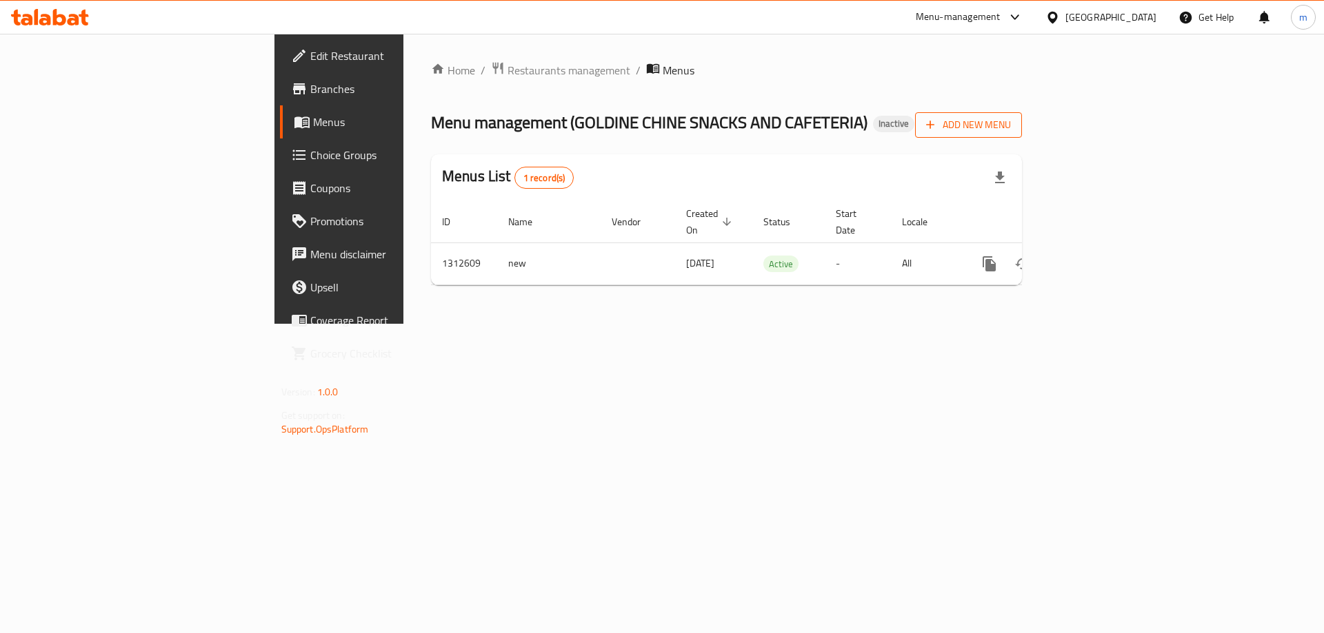
click at [1011, 128] on span "Add New Menu" at bounding box center [968, 124] width 85 height 17
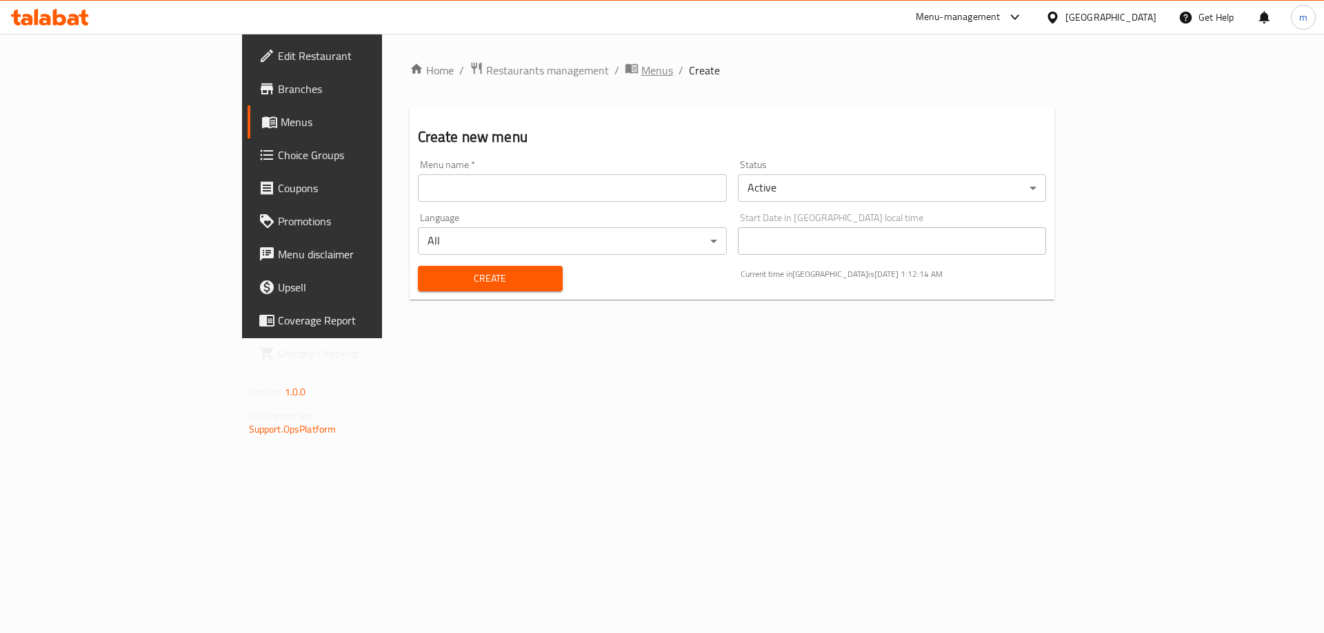
click at [625, 67] on span "breadcrumb" at bounding box center [633, 70] width 17 height 18
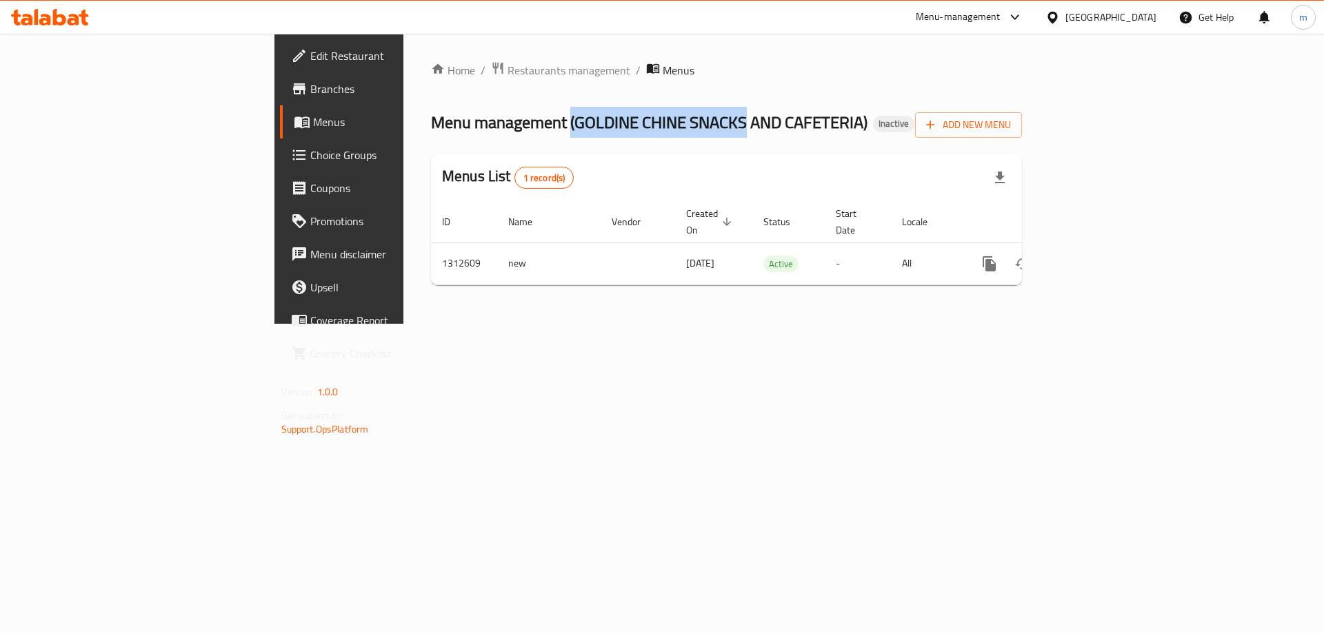
drag, startPoint x: 390, startPoint y: 123, endPoint x: 565, endPoint y: 118, distance: 175.2
click at [565, 118] on span "Menu management ( GOLDINE CHINE SNACKS AND CAFETERIA )" at bounding box center [649, 122] width 436 height 31
copy span "( GOLDINE CHINE SNACKS"
click at [1022, 128] on div "Menu management ( GOLDINE CHINE SNACKS AND CAFETERIA ) Inactive Add New Menu" at bounding box center [726, 122] width 591 height 31
click at [1011, 127] on span "Add New Menu" at bounding box center [968, 124] width 85 height 17
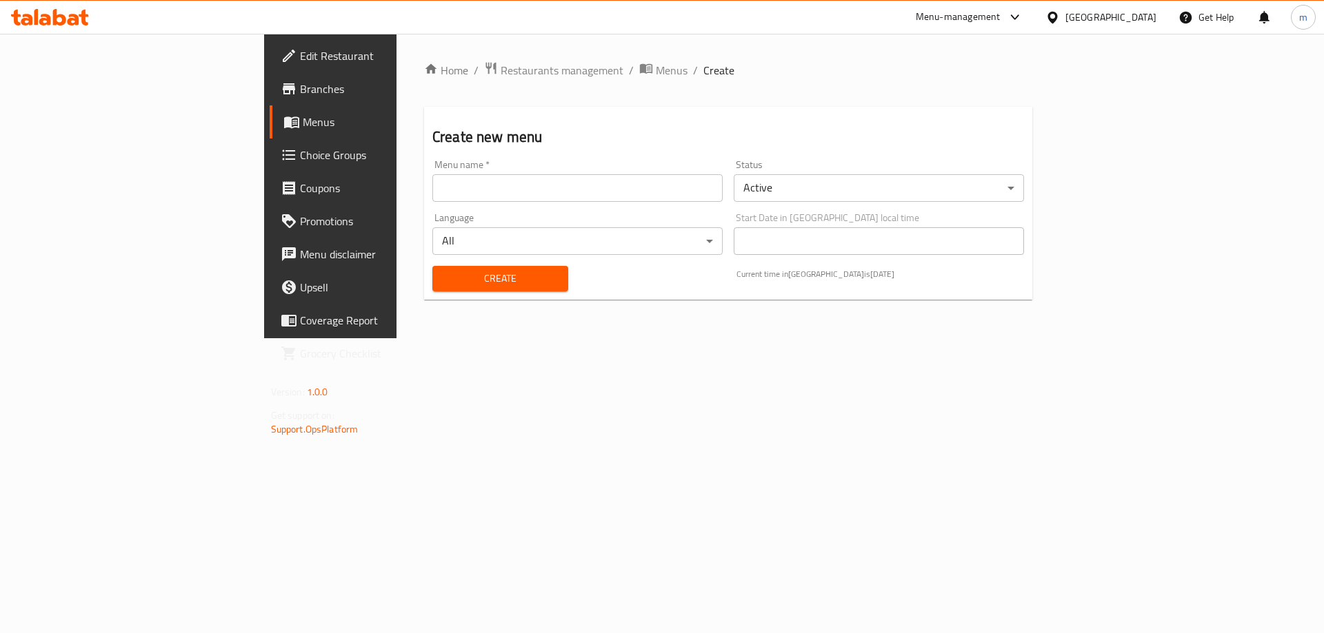
click at [485, 198] on input "text" at bounding box center [577, 188] width 290 height 28
paste input "(GOLDINE CHINE SNACKS"
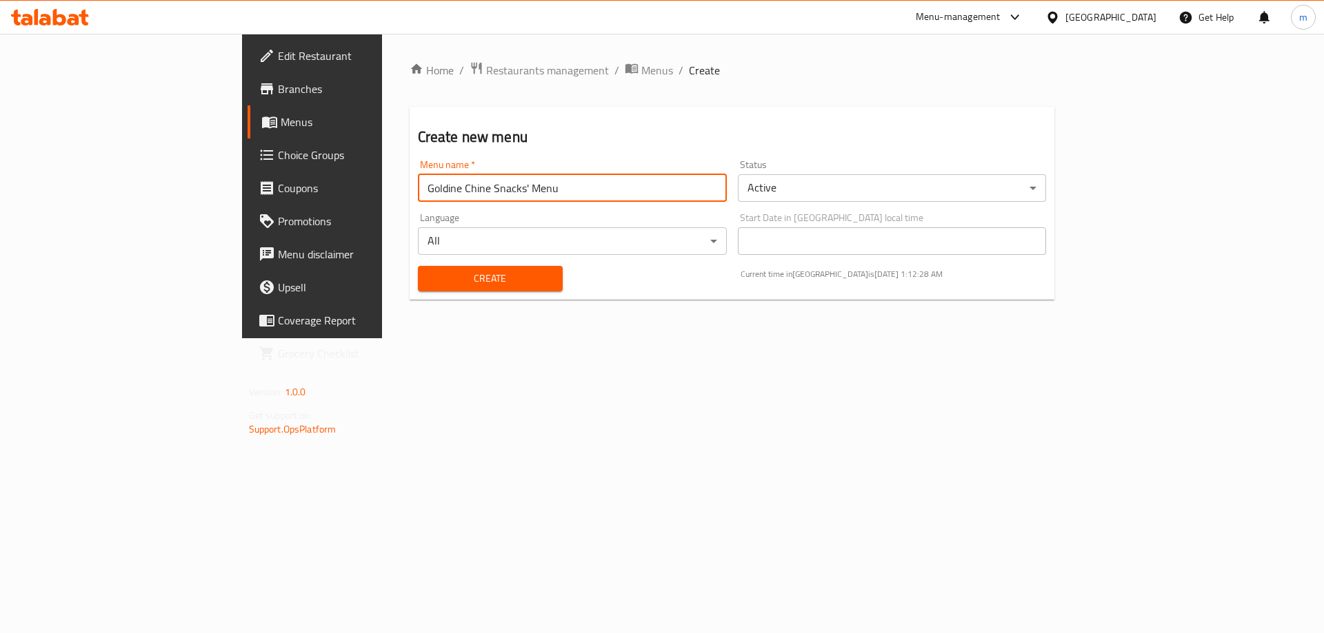
type input "Goldine Chine Snacks' Menu"
click at [418, 266] on button "Create" at bounding box center [490, 279] width 145 height 26
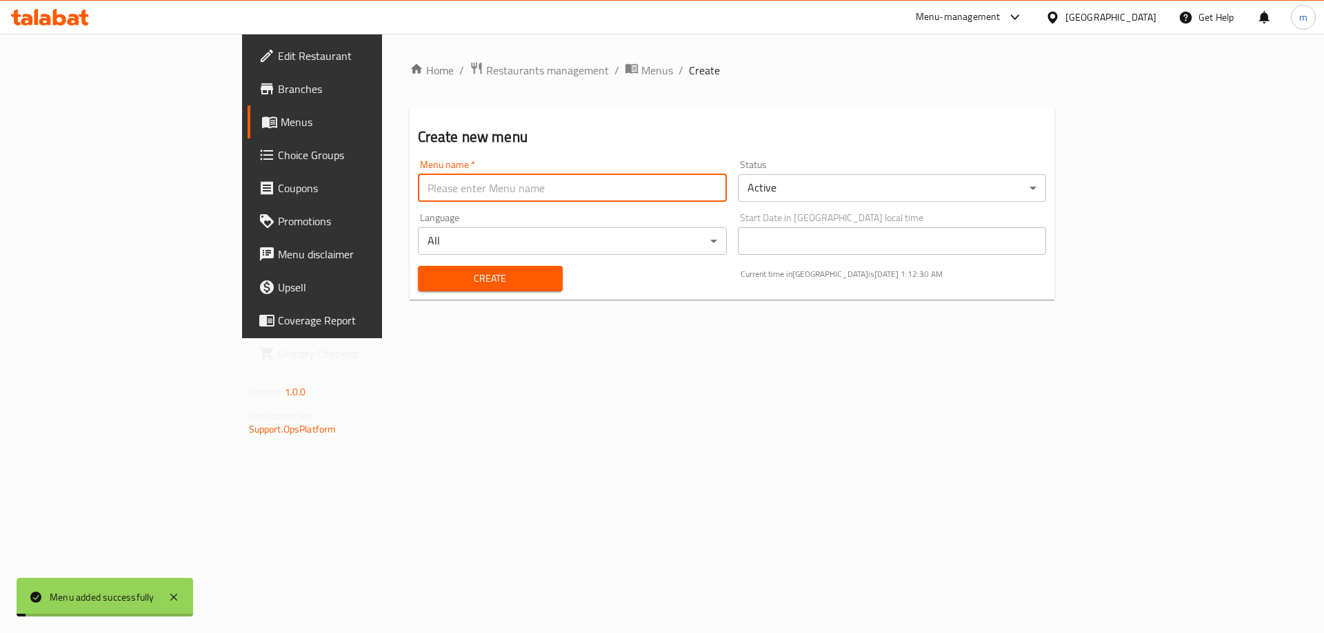
click at [281, 114] on span "Menus" at bounding box center [367, 122] width 172 height 17
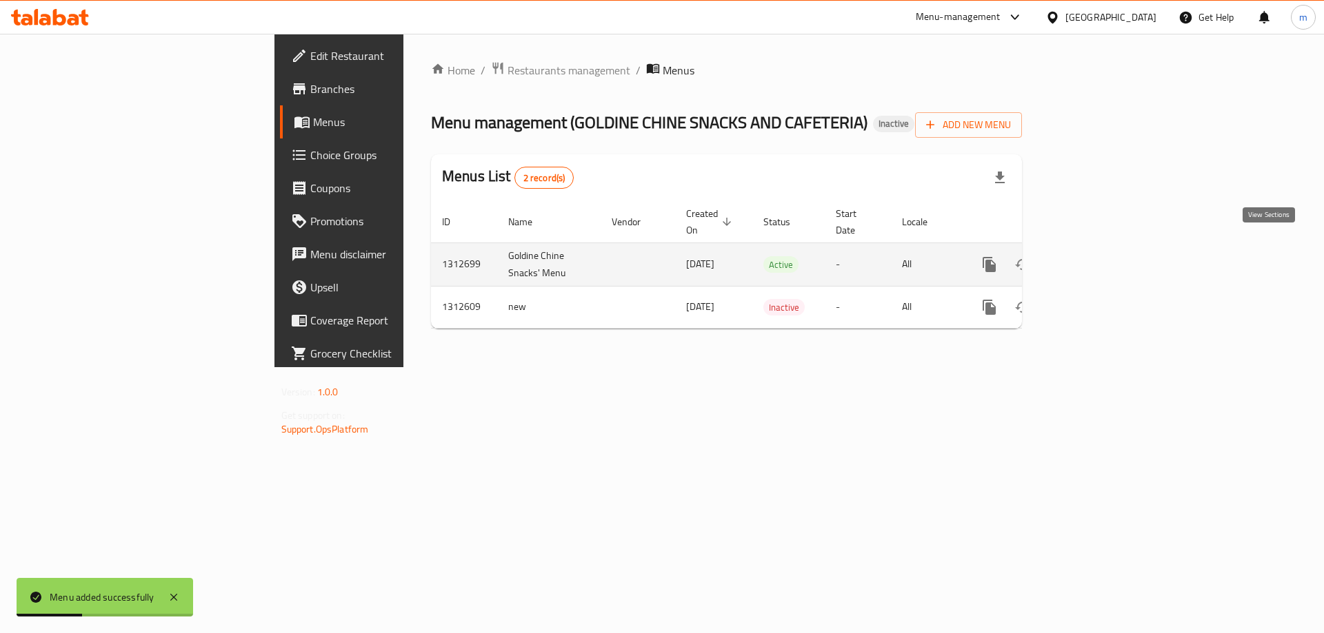
click at [1097, 256] on icon "enhanced table" at bounding box center [1088, 264] width 17 height 17
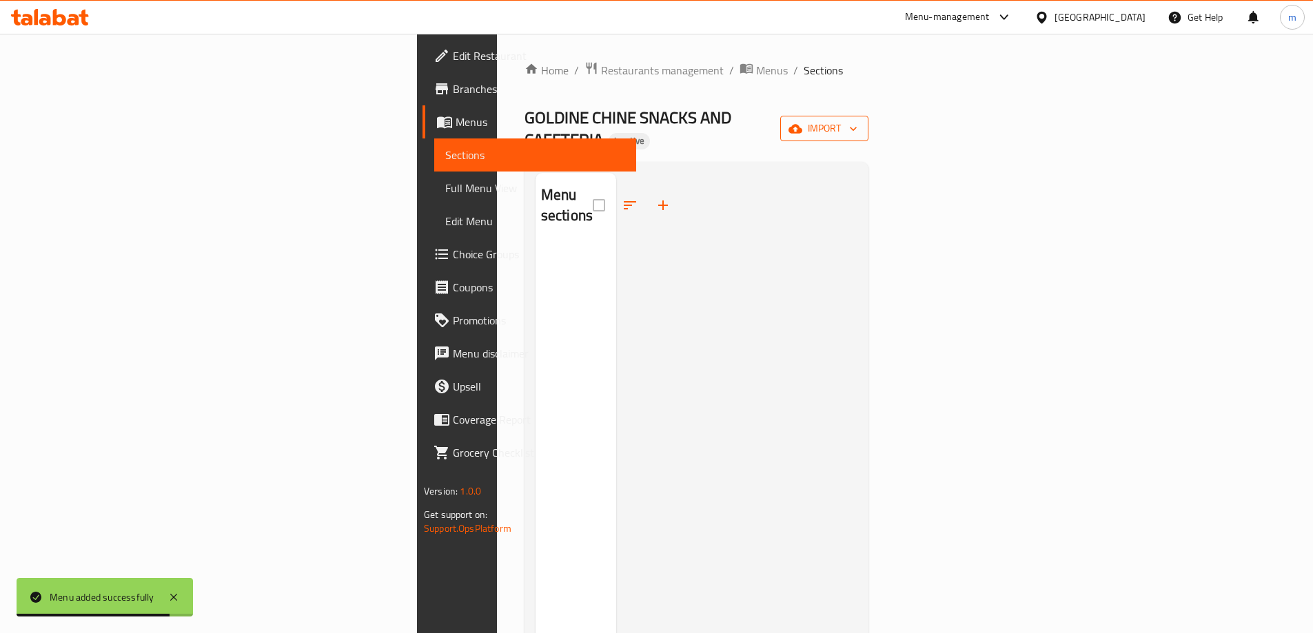
click at [858, 123] on span "import" at bounding box center [824, 128] width 66 height 17
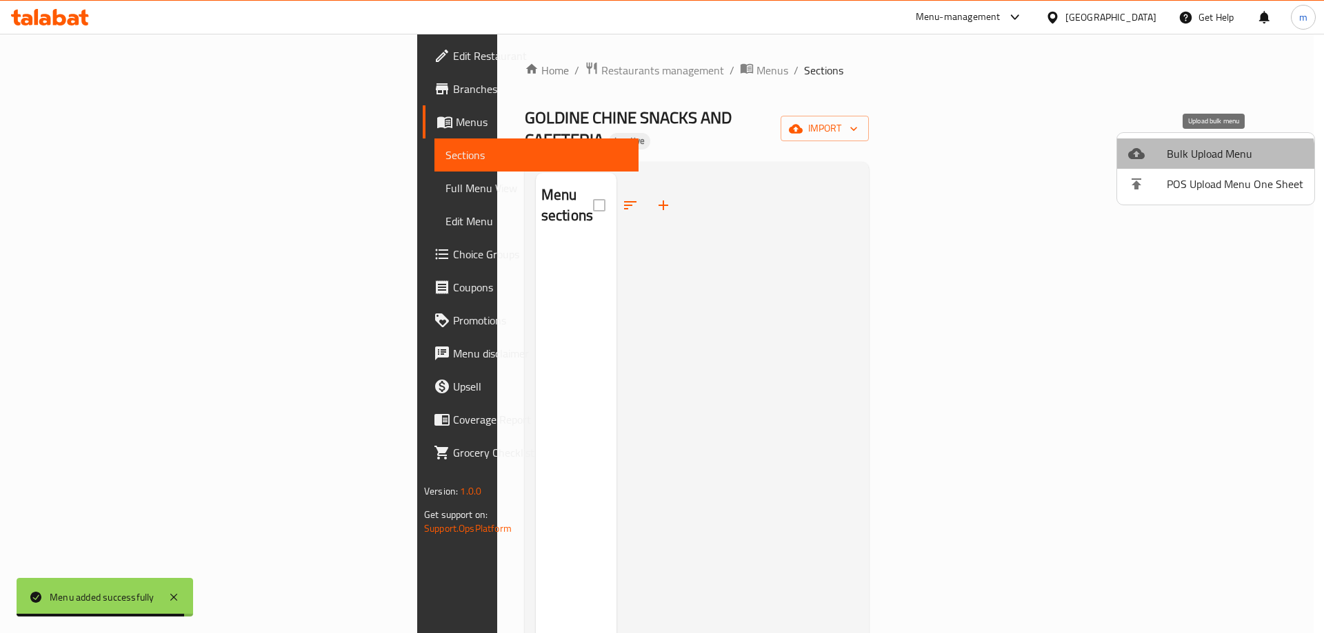
click at [1195, 162] on span "Bulk Upload Menu" at bounding box center [1234, 153] width 136 height 17
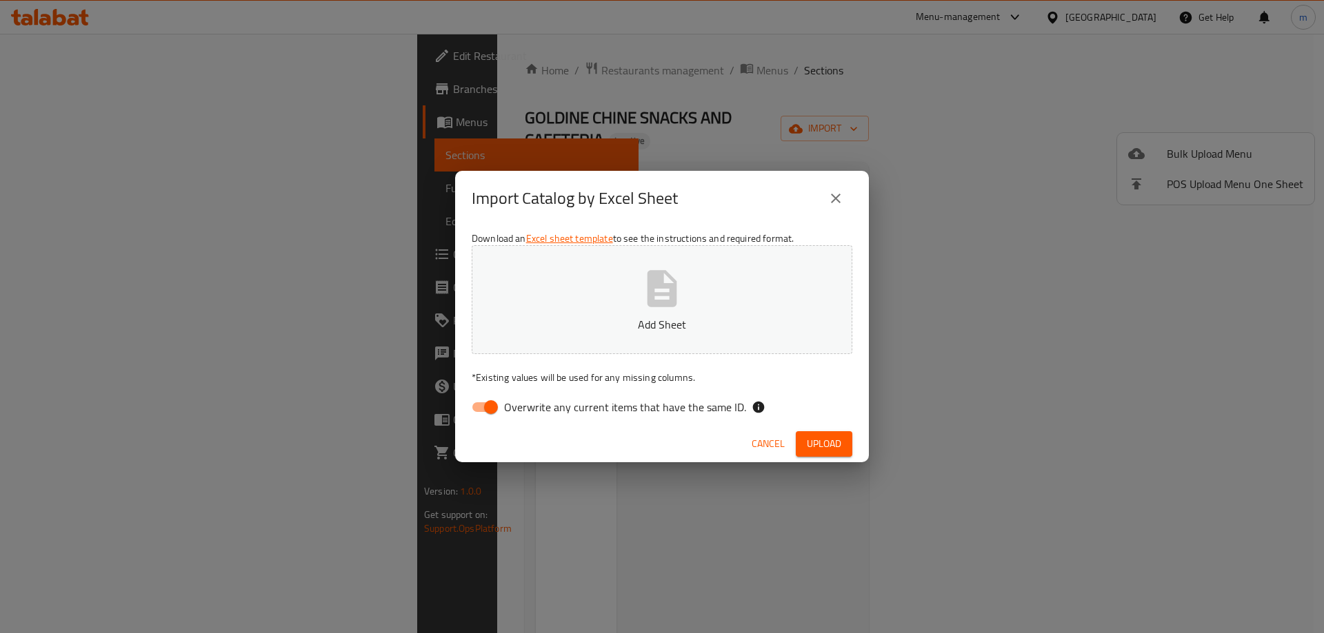
click at [654, 412] on span "Overwrite any current items that have the same ID." at bounding box center [625, 407] width 242 height 17
click at [530, 412] on input "Overwrite any current items that have the same ID." at bounding box center [491, 407] width 79 height 26
checkbox input "false"
click at [841, 445] on button "Upload" at bounding box center [823, 445] width 57 height 26
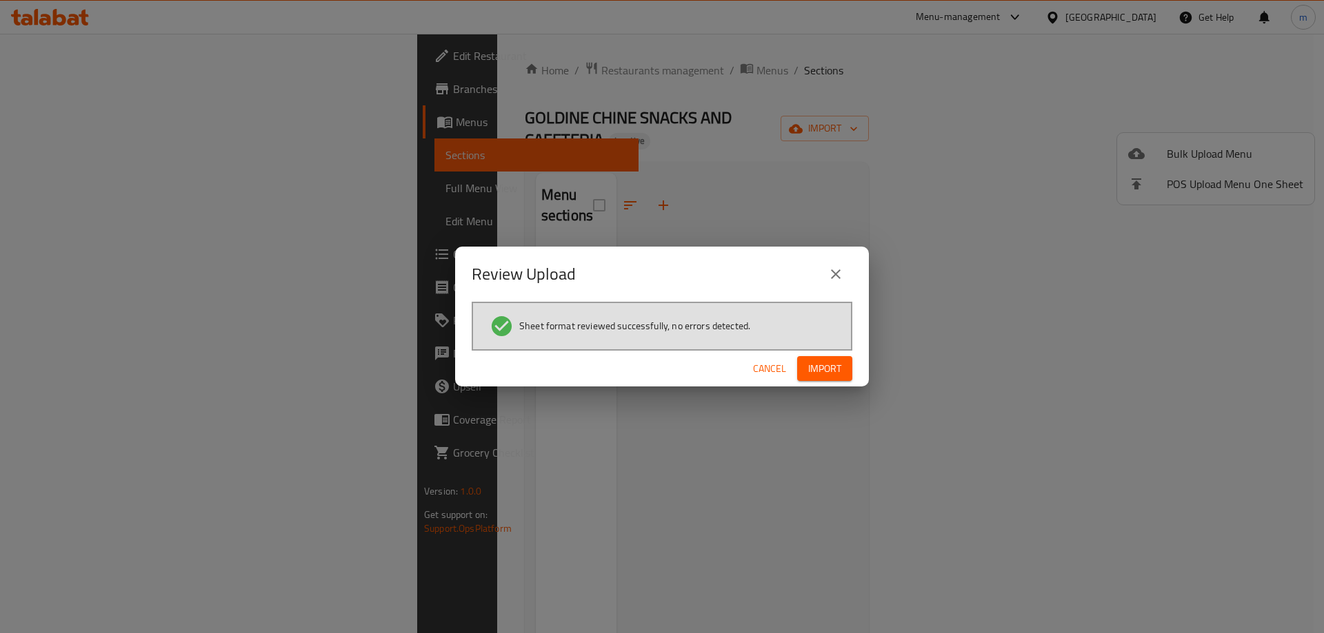
click at [844, 374] on button "Import" at bounding box center [824, 369] width 55 height 26
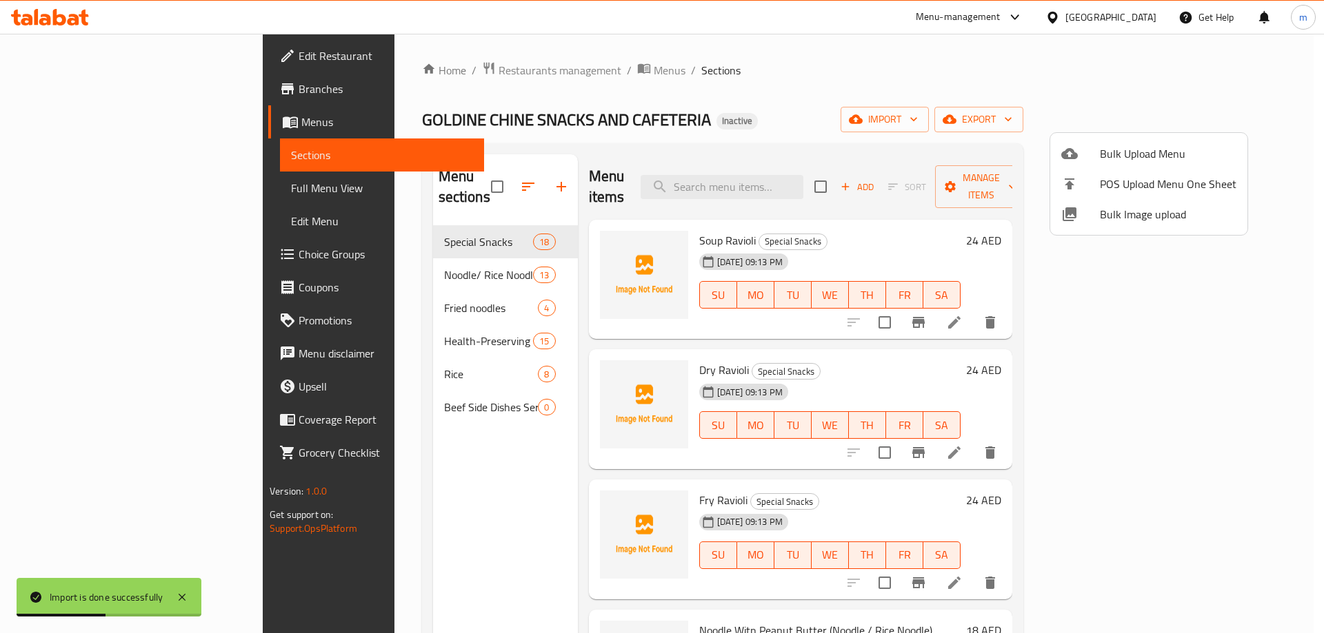
click at [366, 395] on div at bounding box center [662, 316] width 1324 height 633
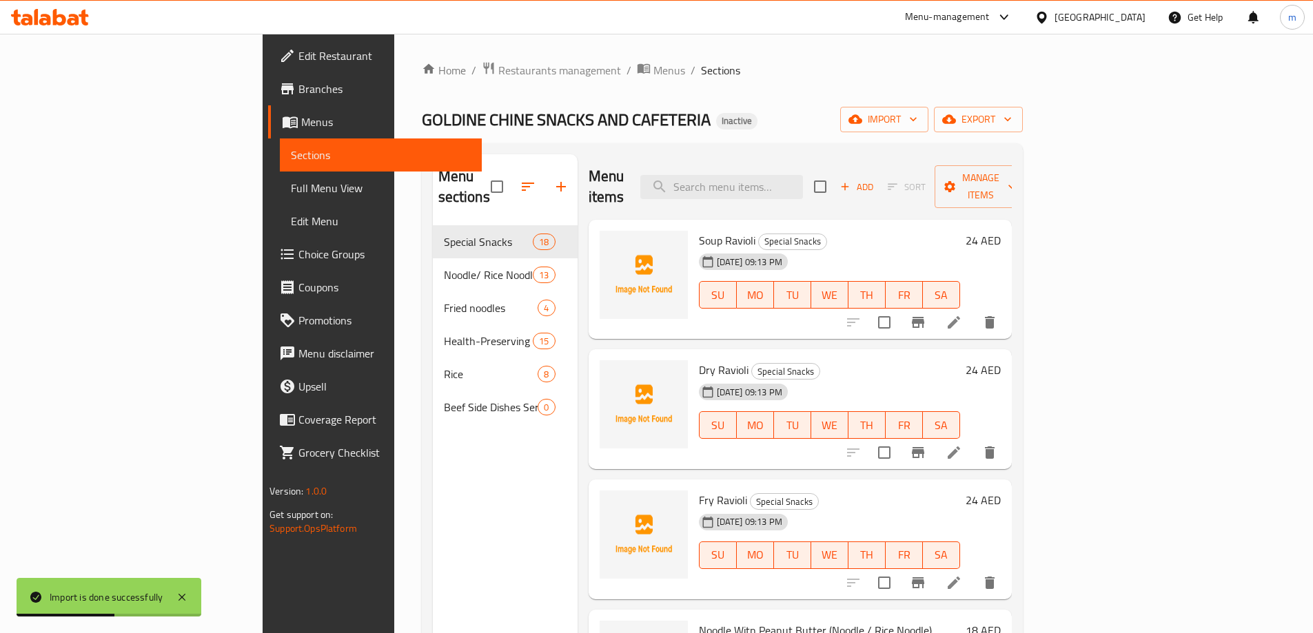
click at [444, 399] on span "Beef Side Dishes Series" at bounding box center [491, 407] width 94 height 17
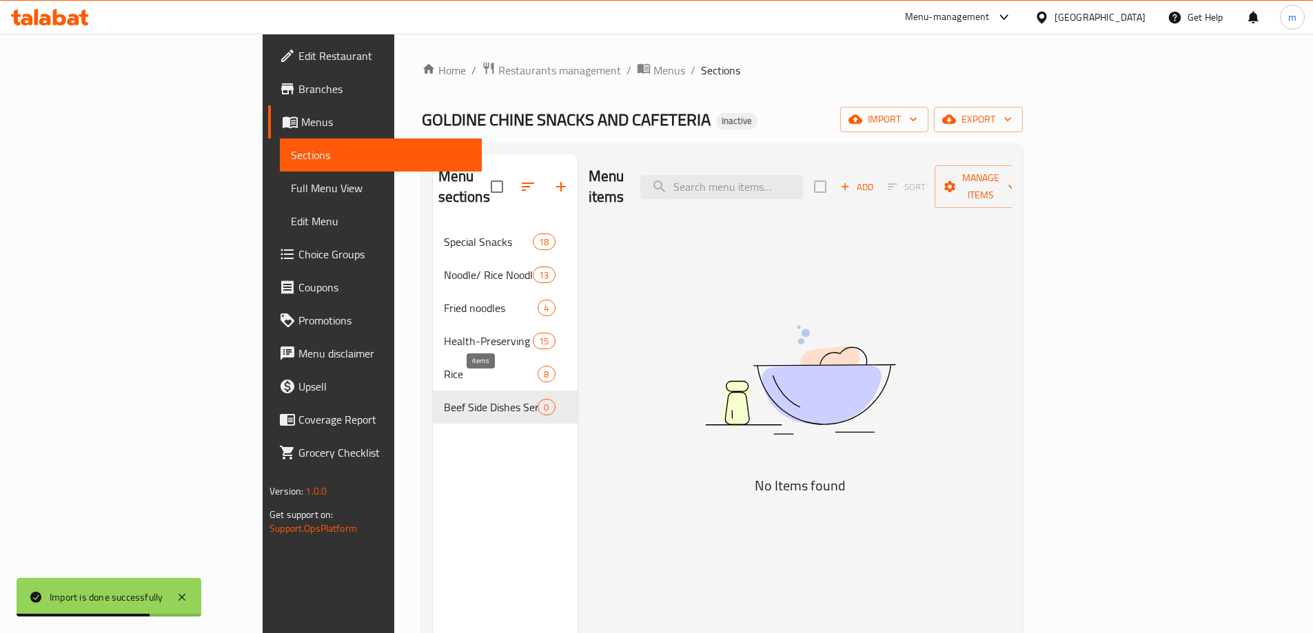
click at [538, 401] on span "0" at bounding box center [546, 407] width 16 height 13
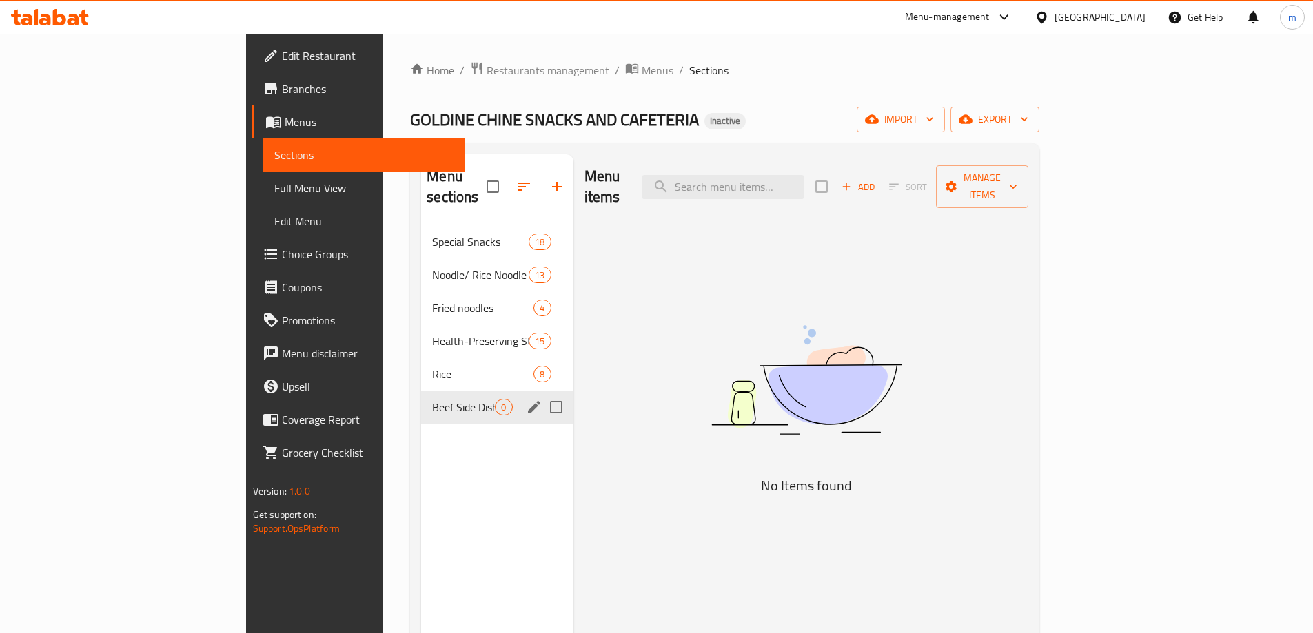
click at [542, 393] on input "Menu sections" at bounding box center [556, 407] width 29 height 29
checkbox input "true"
click at [499, 170] on button "button" at bounding box center [515, 186] width 33 height 33
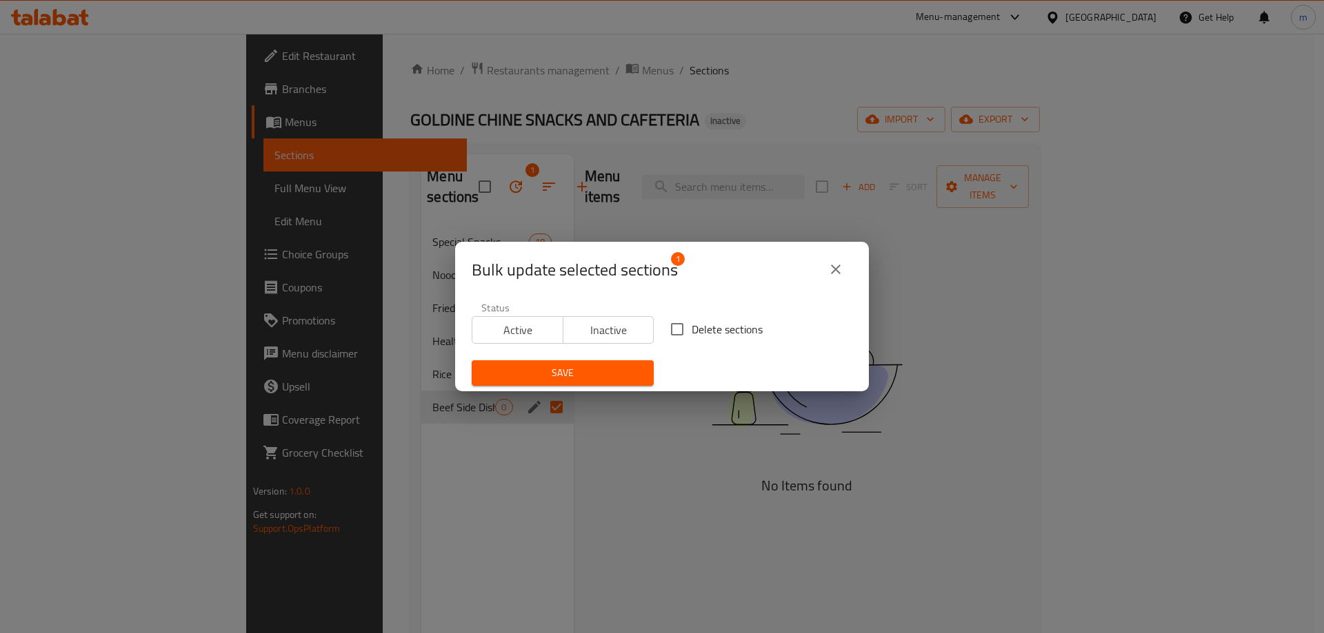
click at [703, 316] on label "Delete sections" at bounding box center [712, 329] width 100 height 29
click at [691, 316] on input "Delete sections" at bounding box center [676, 329] width 29 height 29
checkbox input "true"
click at [611, 372] on span "Save" at bounding box center [563, 373] width 160 height 17
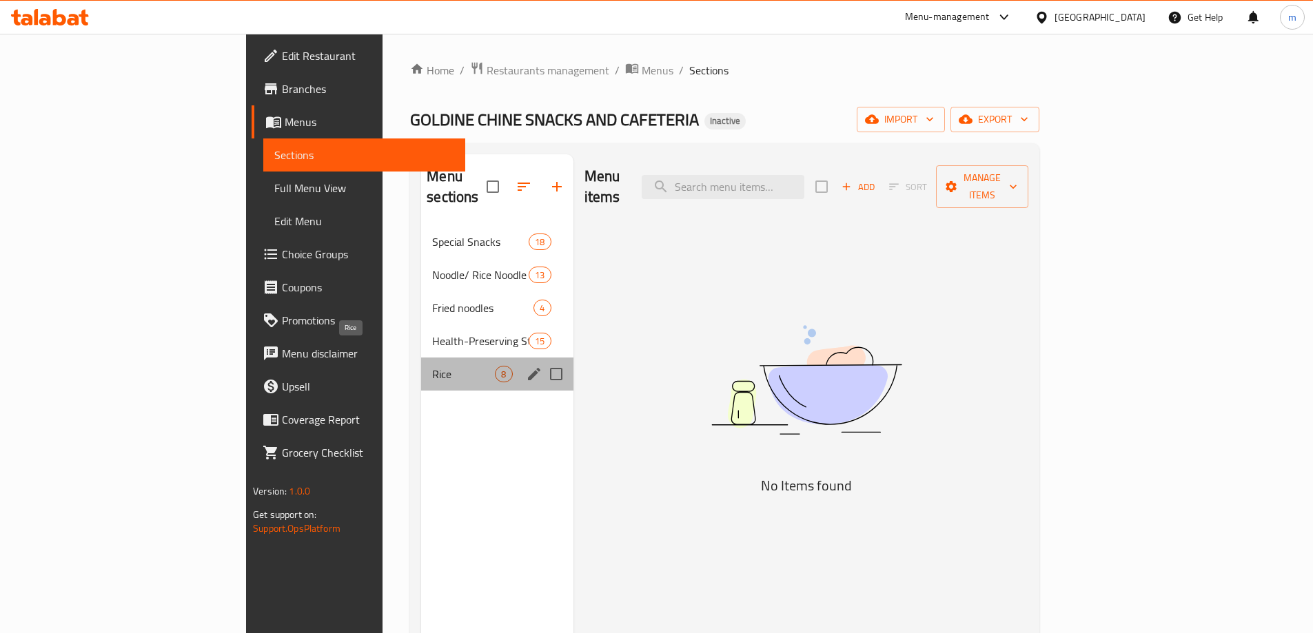
click at [432, 366] on span "Rice" at bounding box center [463, 374] width 63 height 17
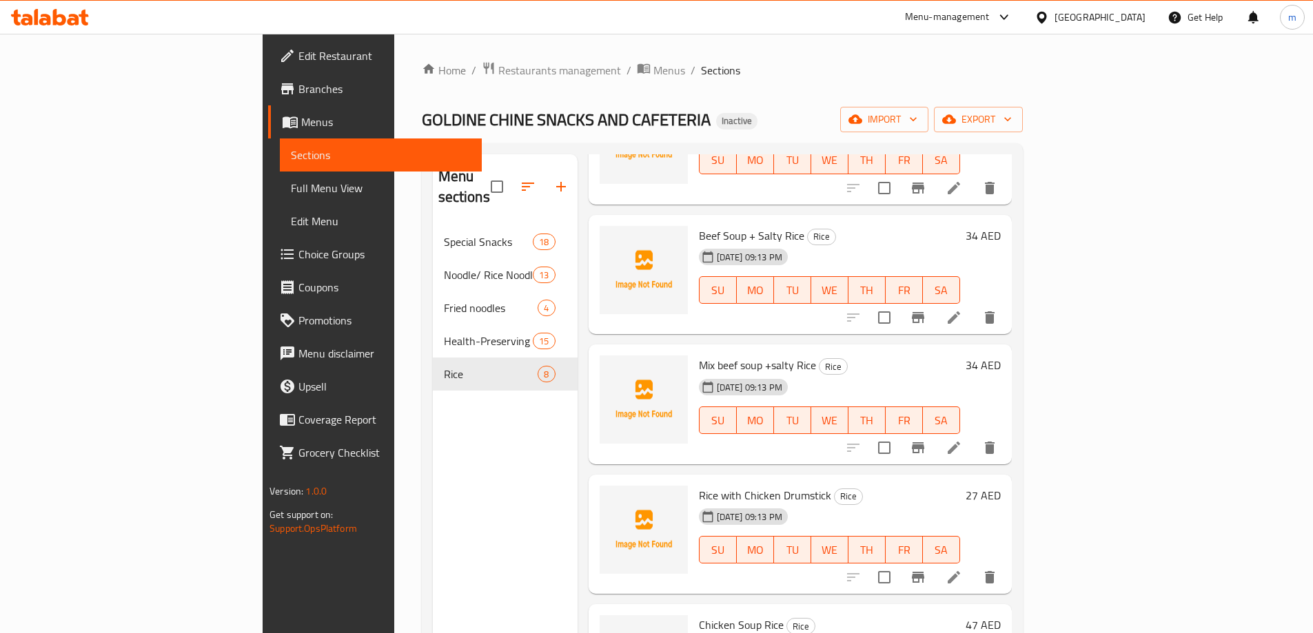
scroll to position [441, 0]
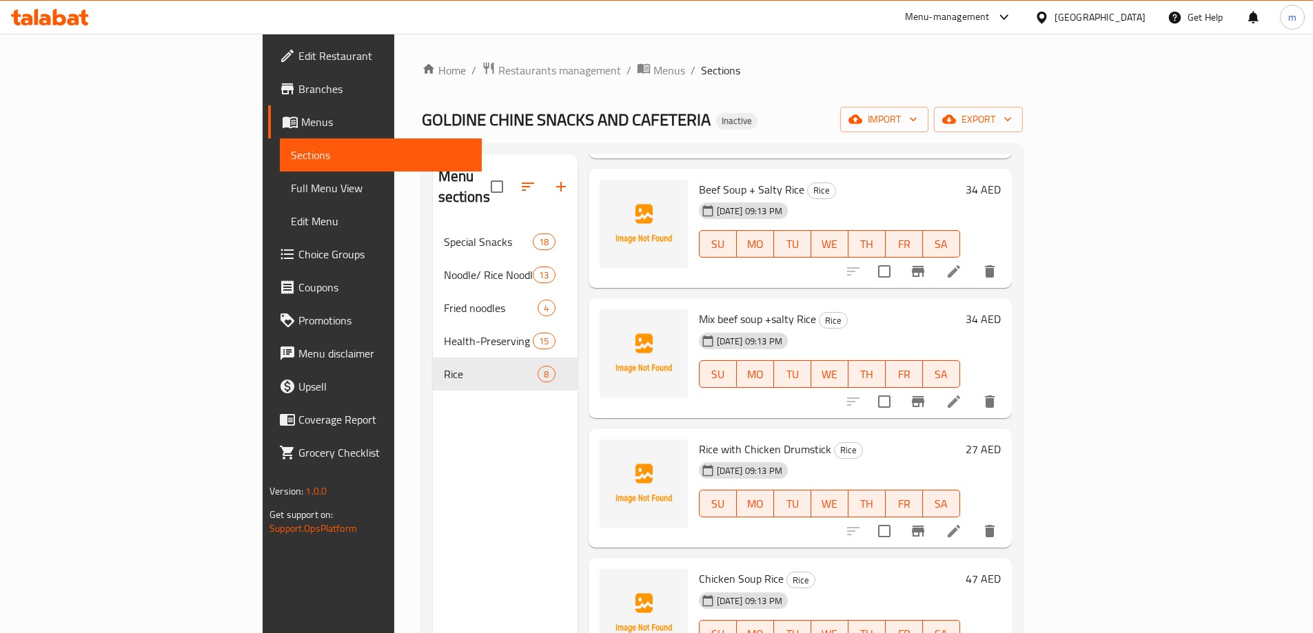
drag, startPoint x: 811, startPoint y: 314, endPoint x: 846, endPoint y: 574, distance: 261.5
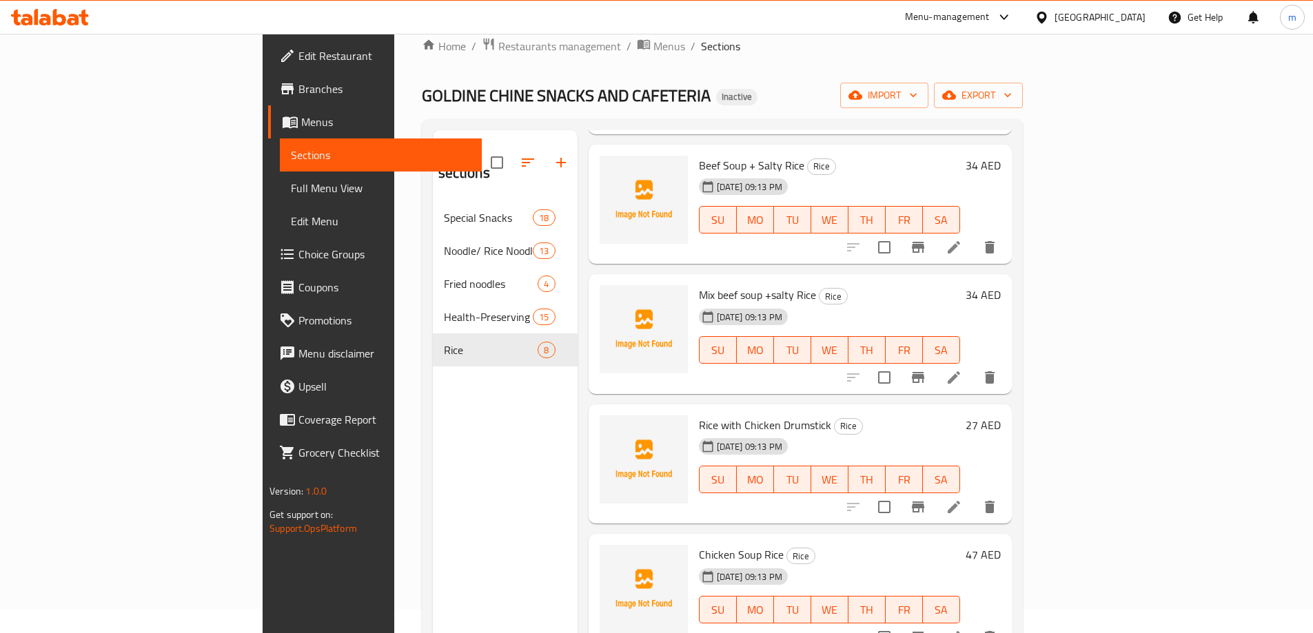
scroll to position [0, 0]
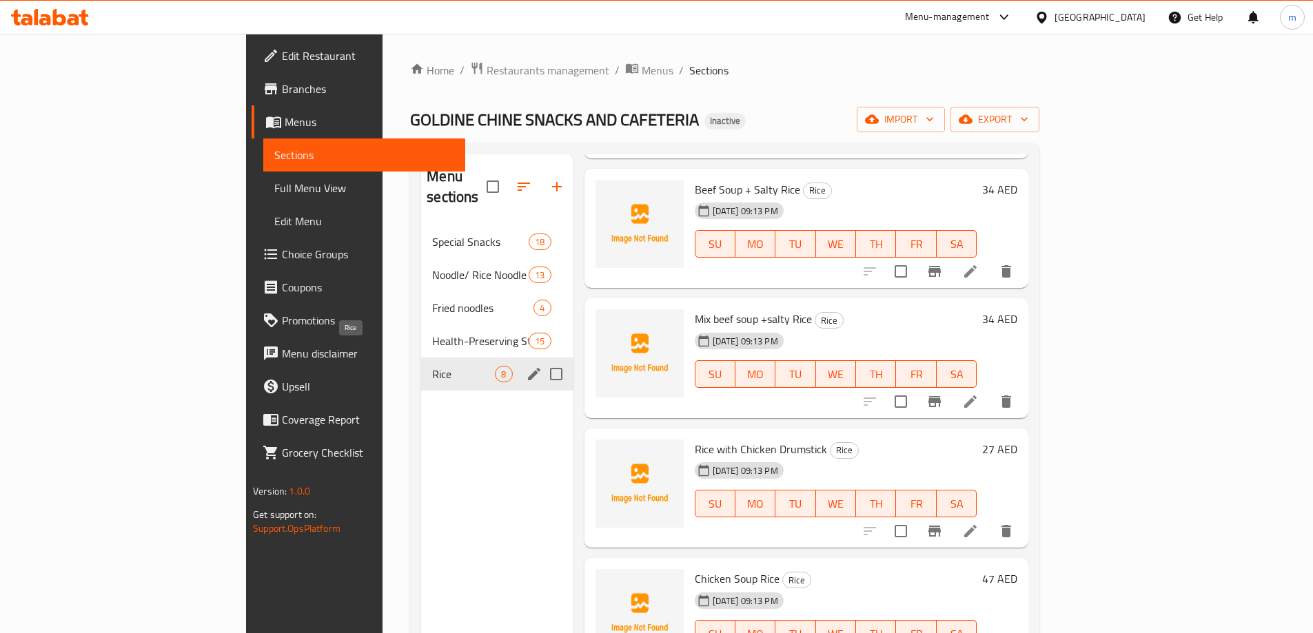
drag, startPoint x: 416, startPoint y: 516, endPoint x: 396, endPoint y: 347, distance: 169.4
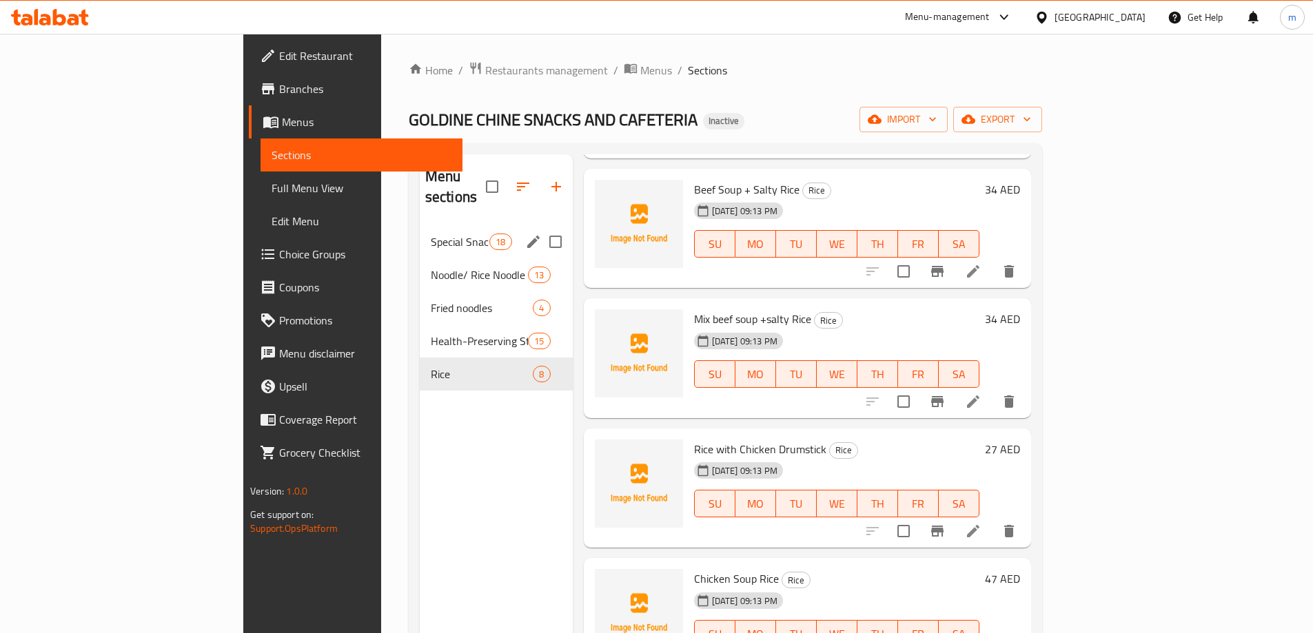
click at [420, 230] on div "Special Snacks 18" at bounding box center [496, 241] width 153 height 33
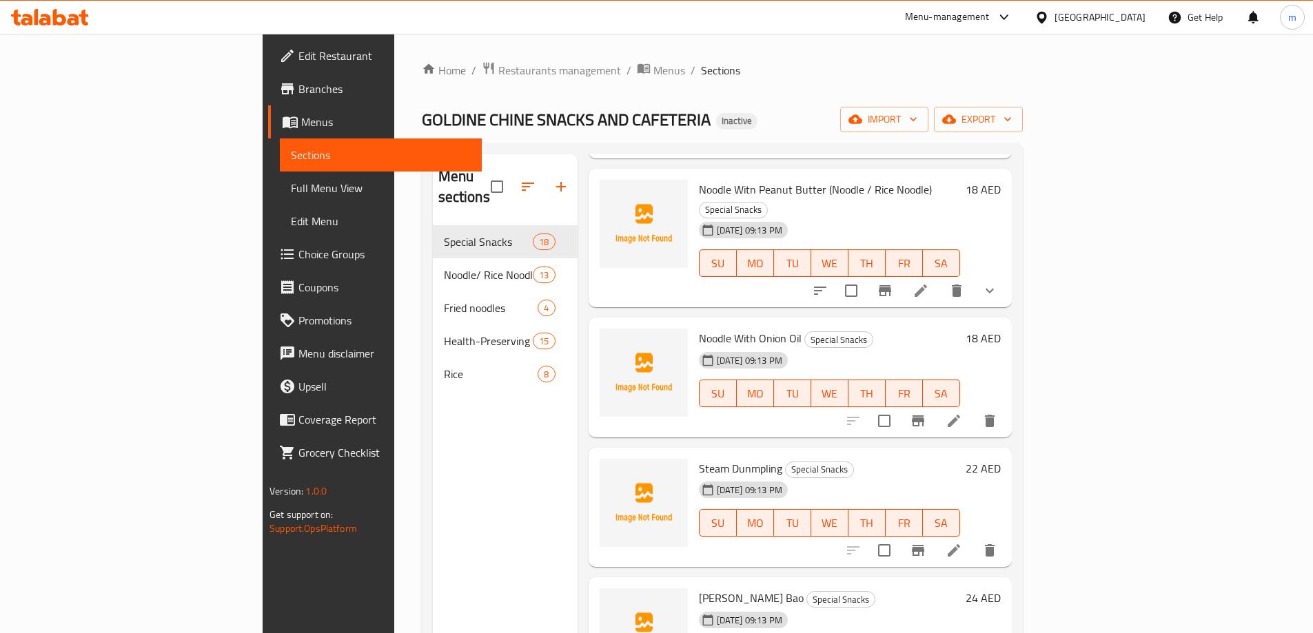
click at [291, 190] on span "Full Menu View" at bounding box center [381, 188] width 180 height 17
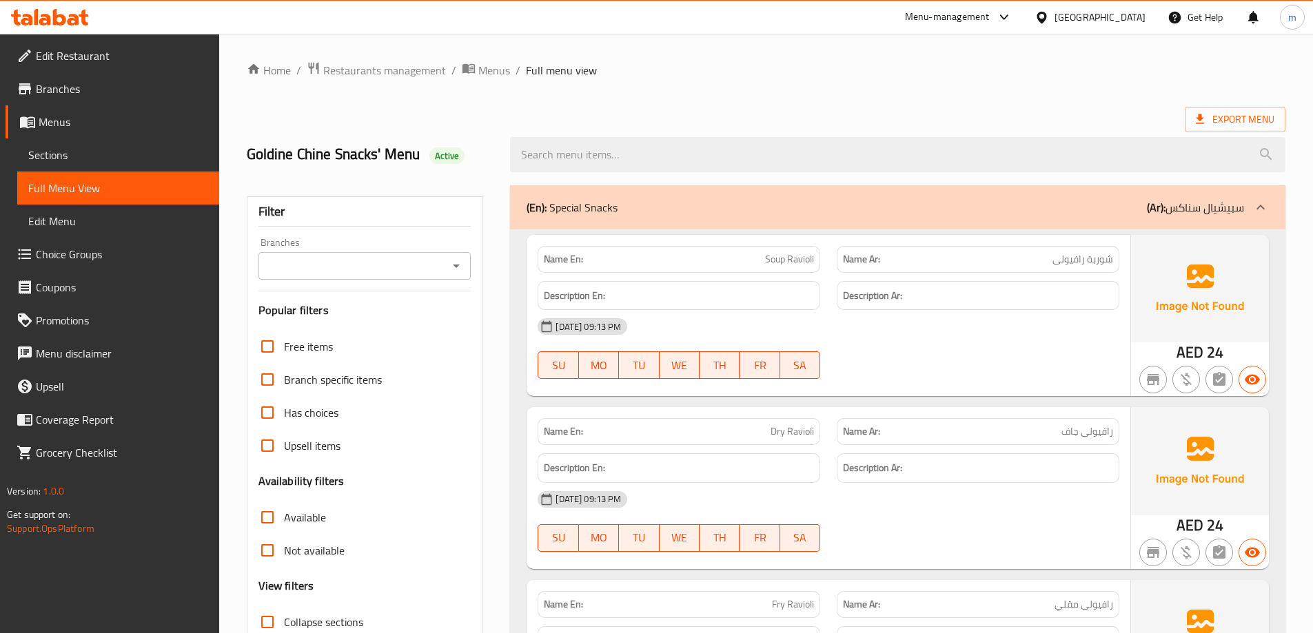
scroll to position [207, 0]
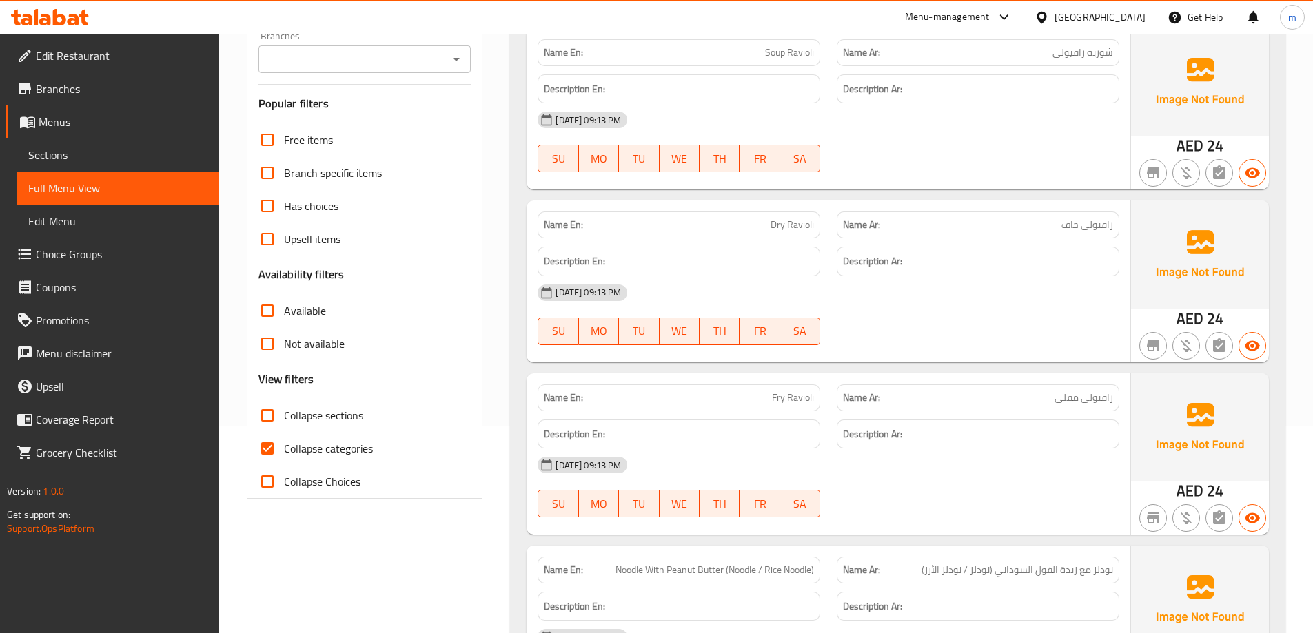
click at [343, 443] on span "Collapse categories" at bounding box center [328, 448] width 89 height 17
click at [284, 443] on input "Collapse categories" at bounding box center [267, 448] width 33 height 33
checkbox input "false"
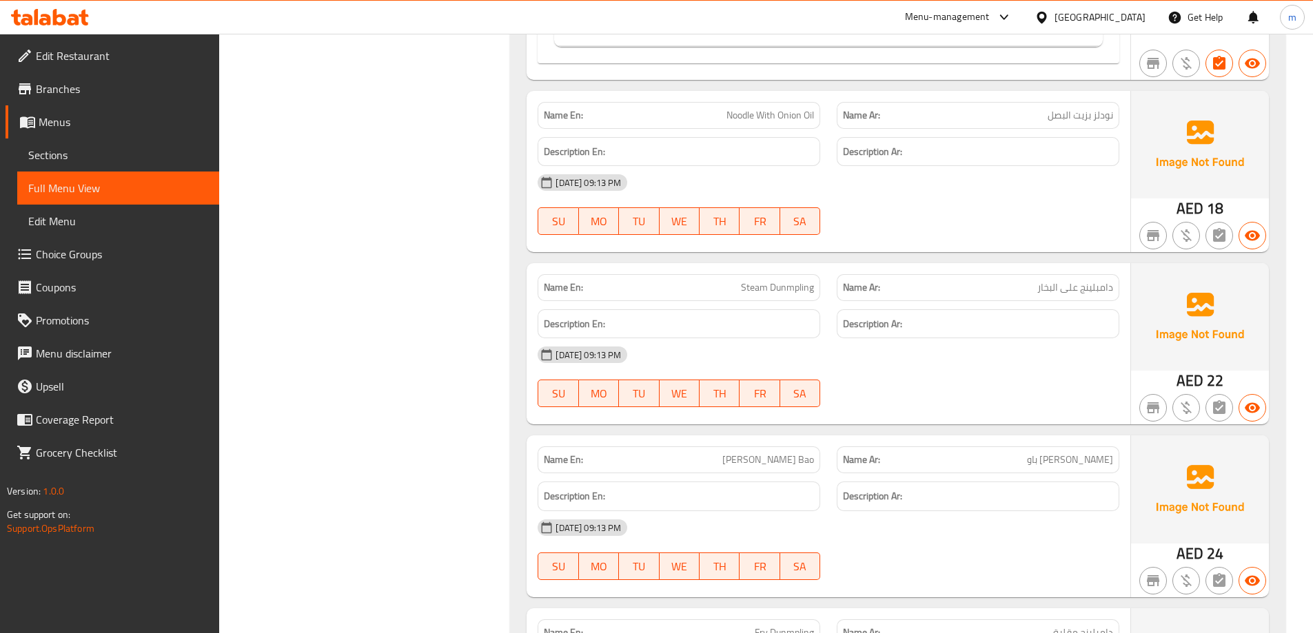
scroll to position [0, 0]
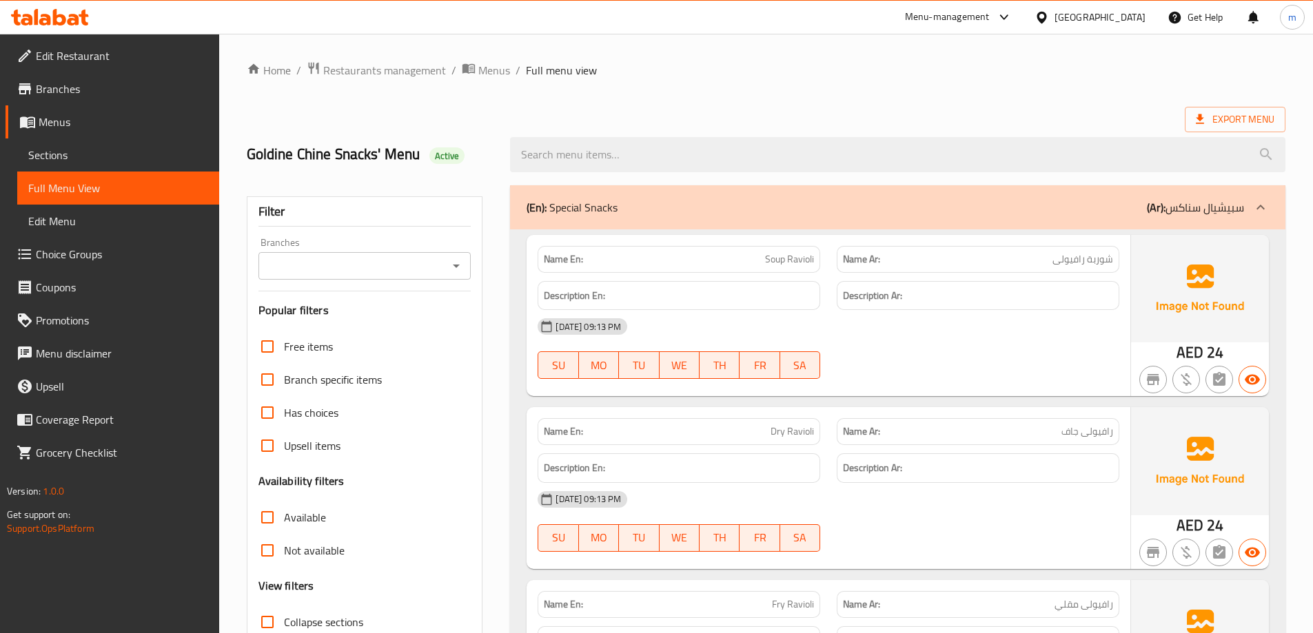
drag, startPoint x: 911, startPoint y: 160, endPoint x: 935, endPoint y: -83, distance: 244.6
click at [1255, 123] on span "Export Menu" at bounding box center [1235, 119] width 79 height 17
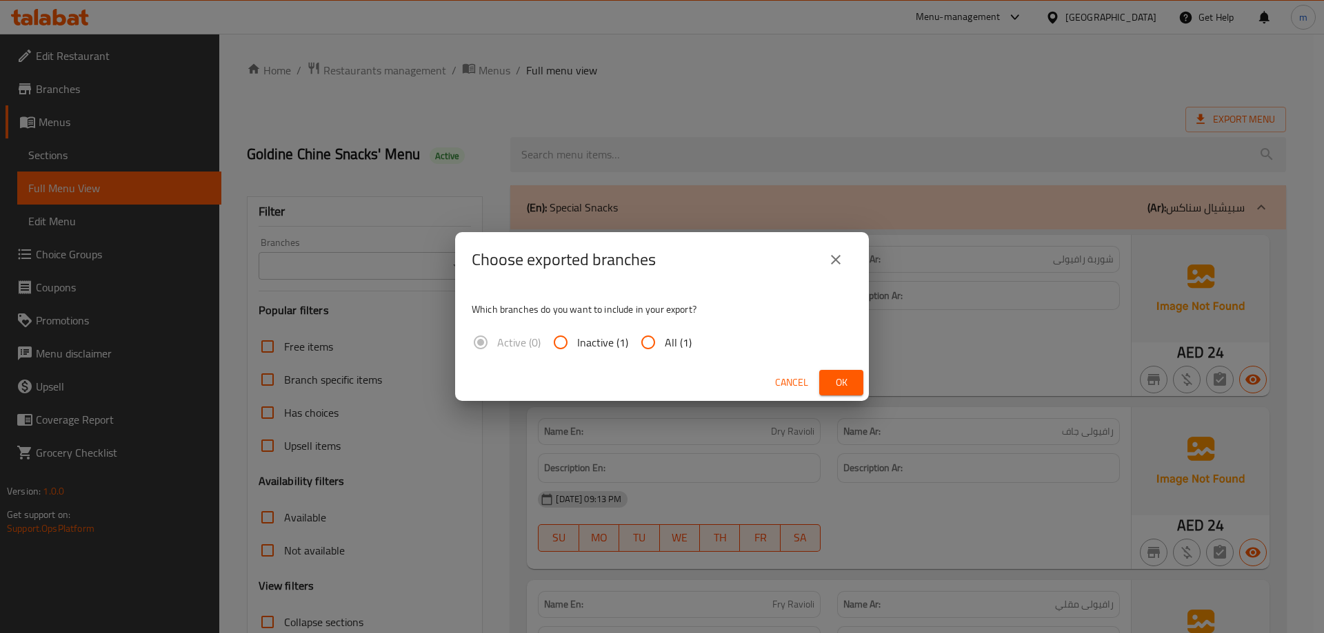
click at [663, 346] on input "All (1)" at bounding box center [647, 342] width 33 height 33
radio input "true"
click at [844, 388] on span "Ok" at bounding box center [841, 382] width 22 height 17
